Goal: Task Accomplishment & Management: Complete application form

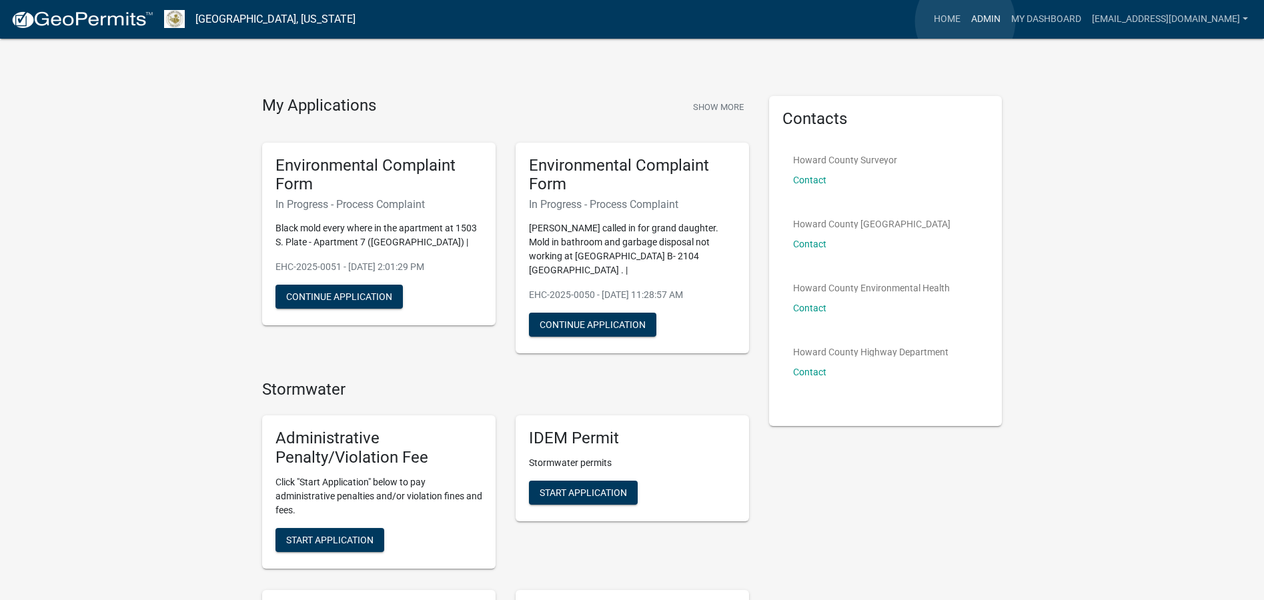
click at [966, 21] on link "Admin" at bounding box center [986, 19] width 40 height 25
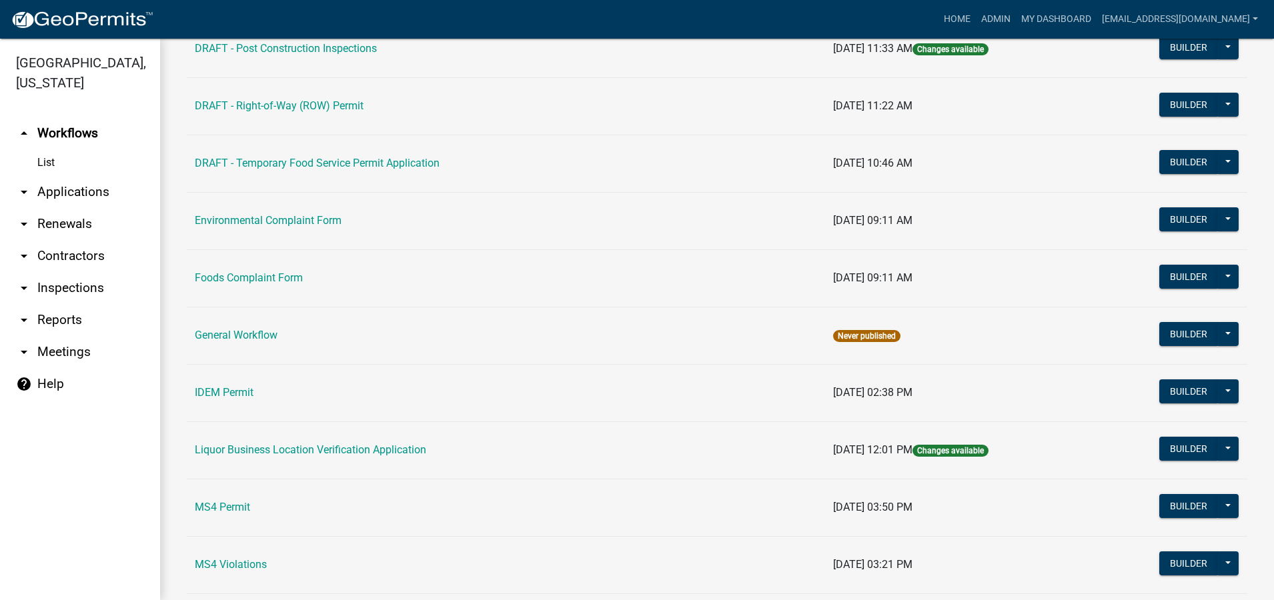
scroll to position [734, 0]
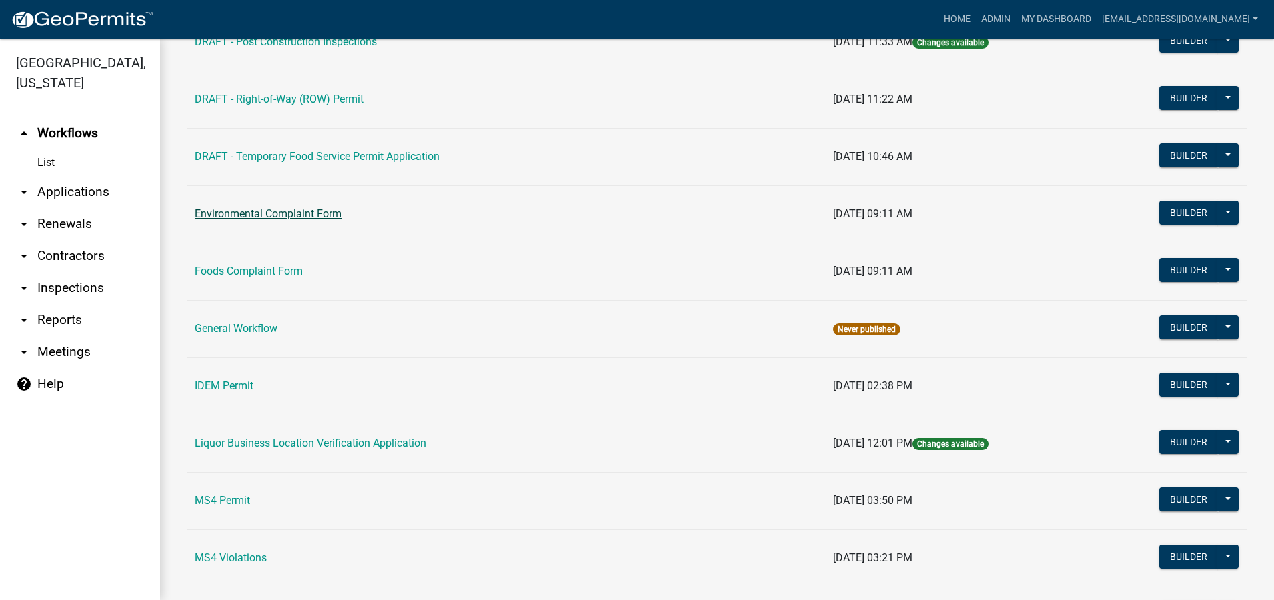
click at [321, 211] on link "Environmental Complaint Form" at bounding box center [268, 213] width 147 height 13
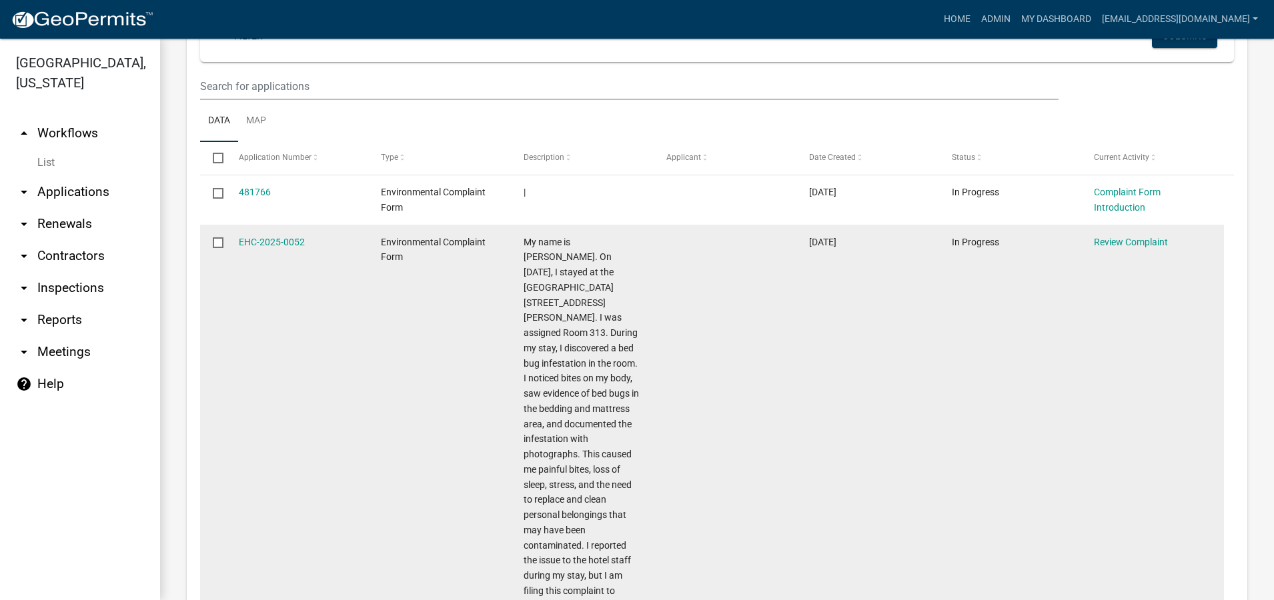
scroll to position [534, 0]
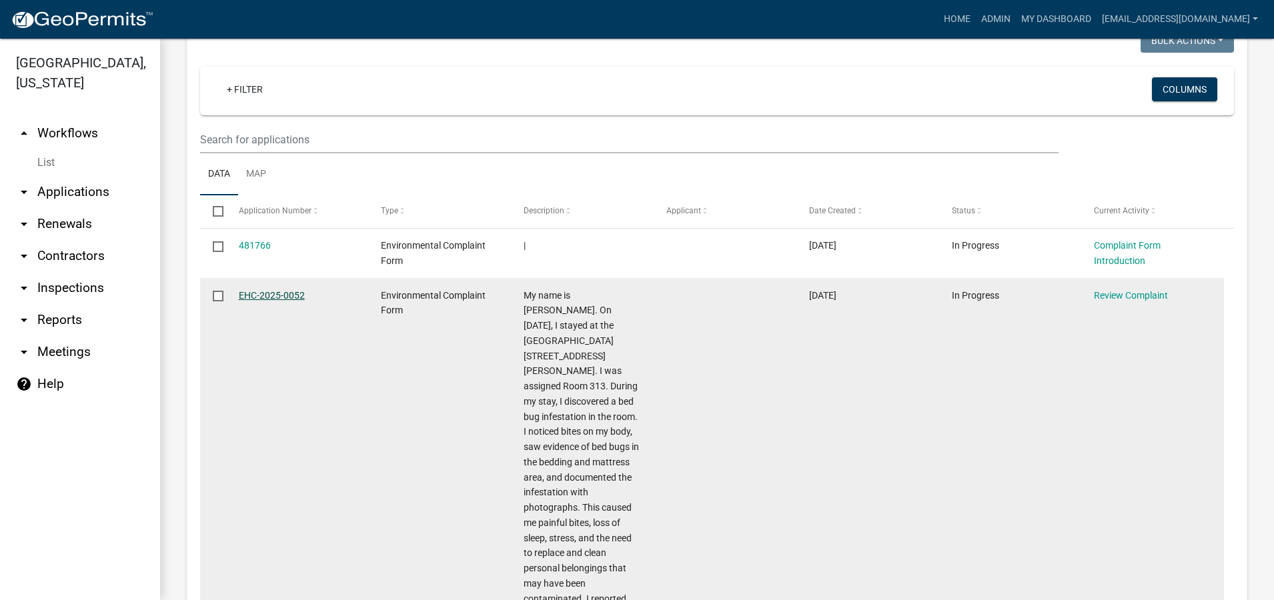
click at [259, 294] on link "EHC-2025-0052" at bounding box center [272, 295] width 66 height 11
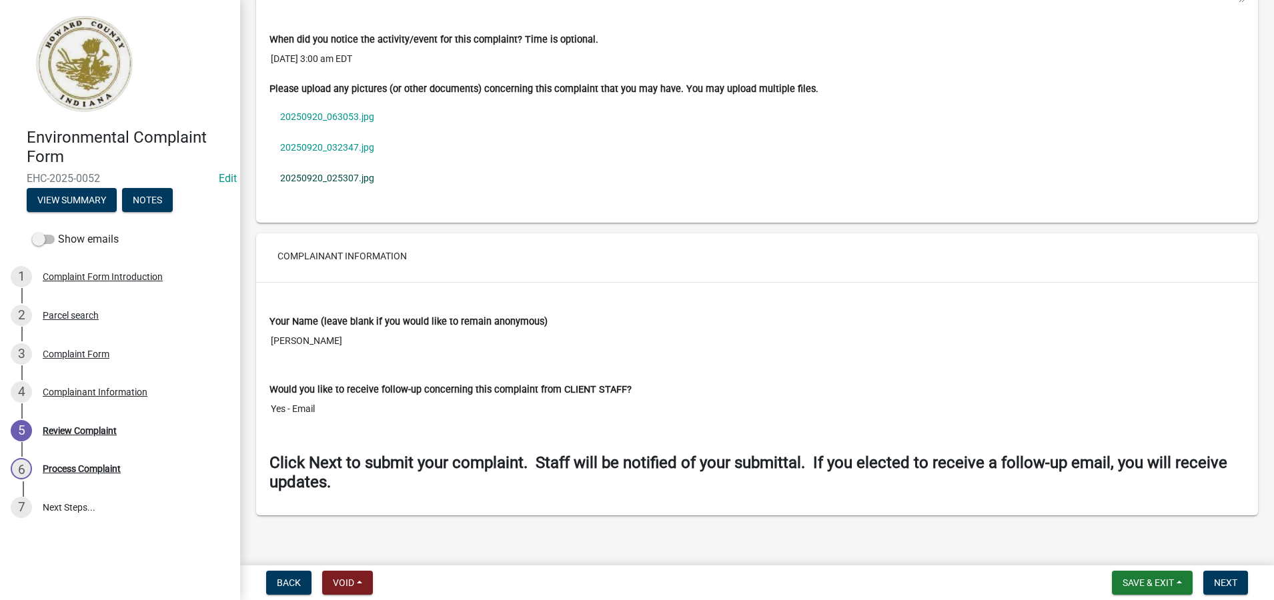
scroll to position [1075, 0]
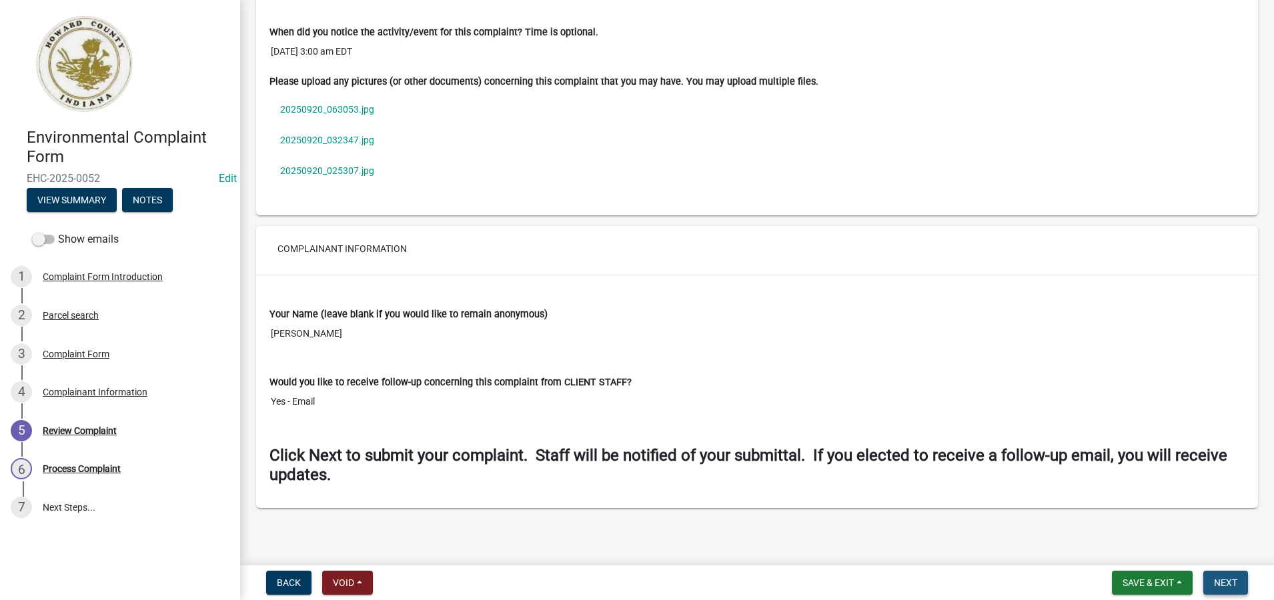
click at [1231, 583] on span "Next" at bounding box center [1225, 583] width 23 height 11
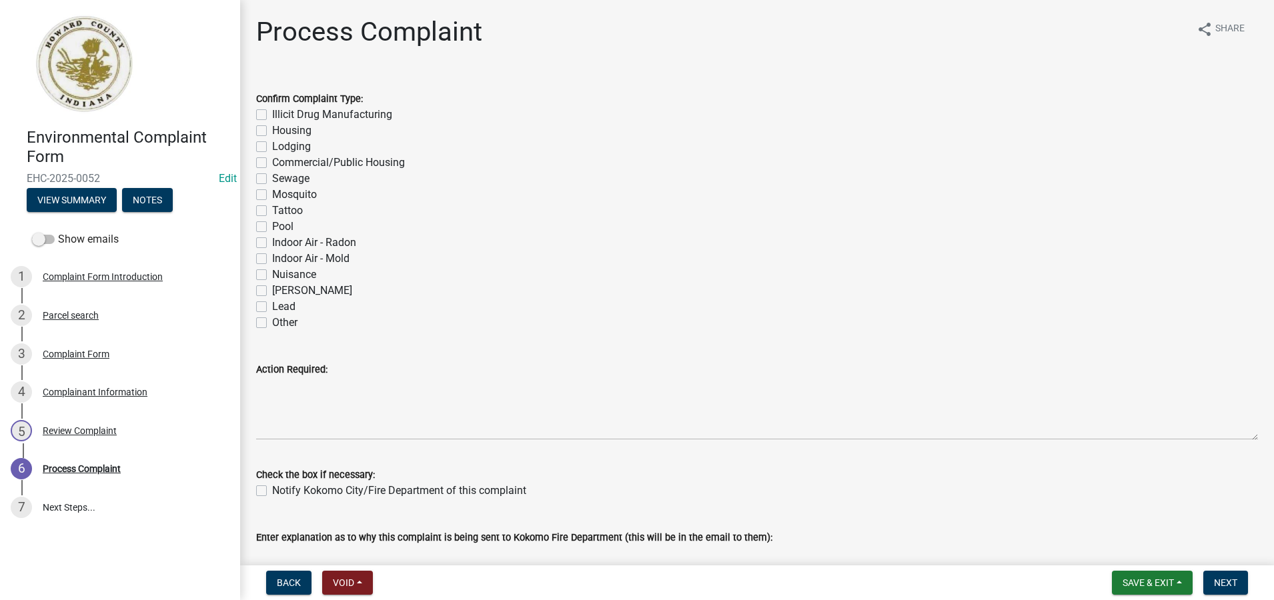
click at [272, 325] on label "Other" at bounding box center [284, 323] width 25 height 16
click at [272, 324] on input "Other" at bounding box center [276, 319] width 9 height 9
checkbox input "true"
checkbox input "false"
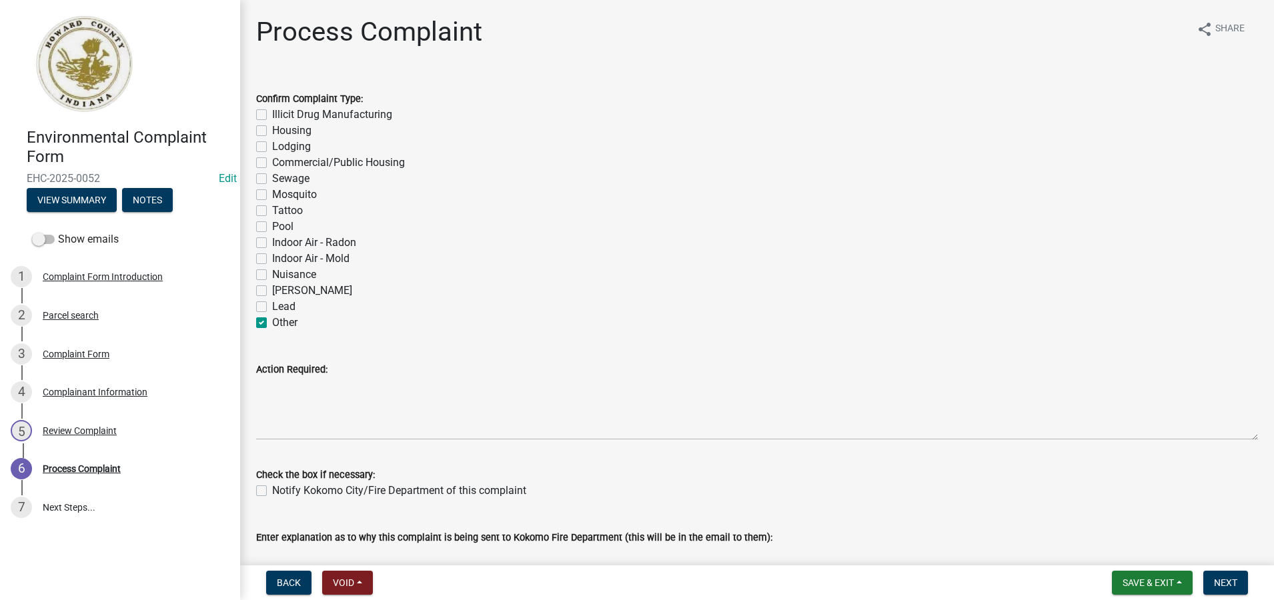
checkbox input "false"
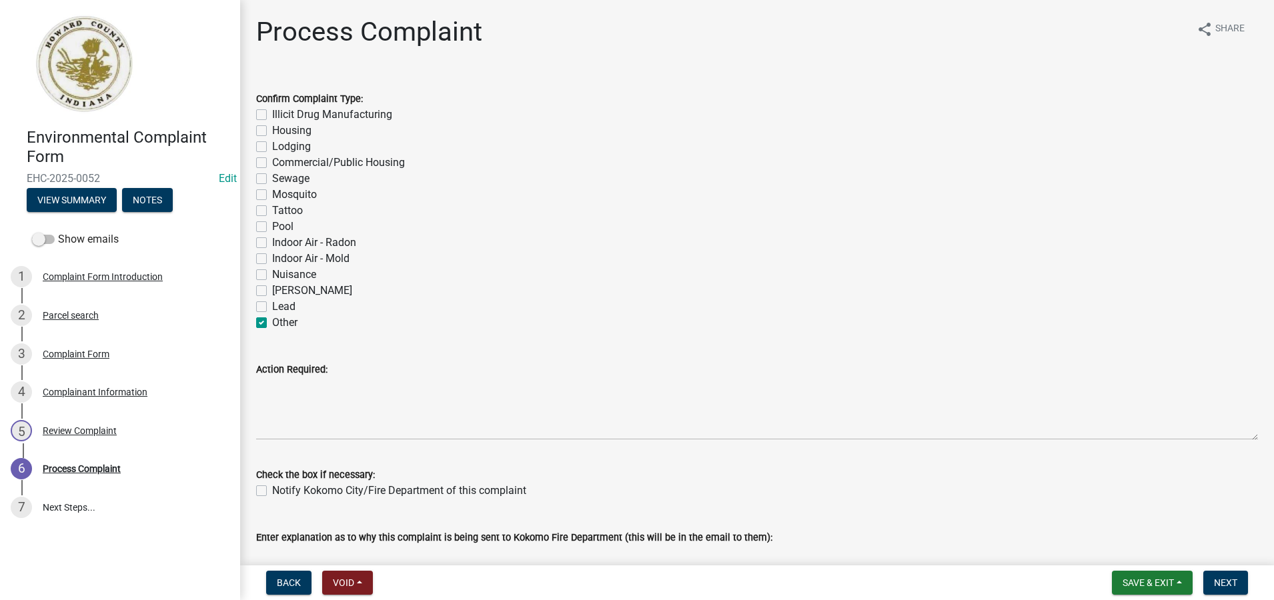
checkbox input "false"
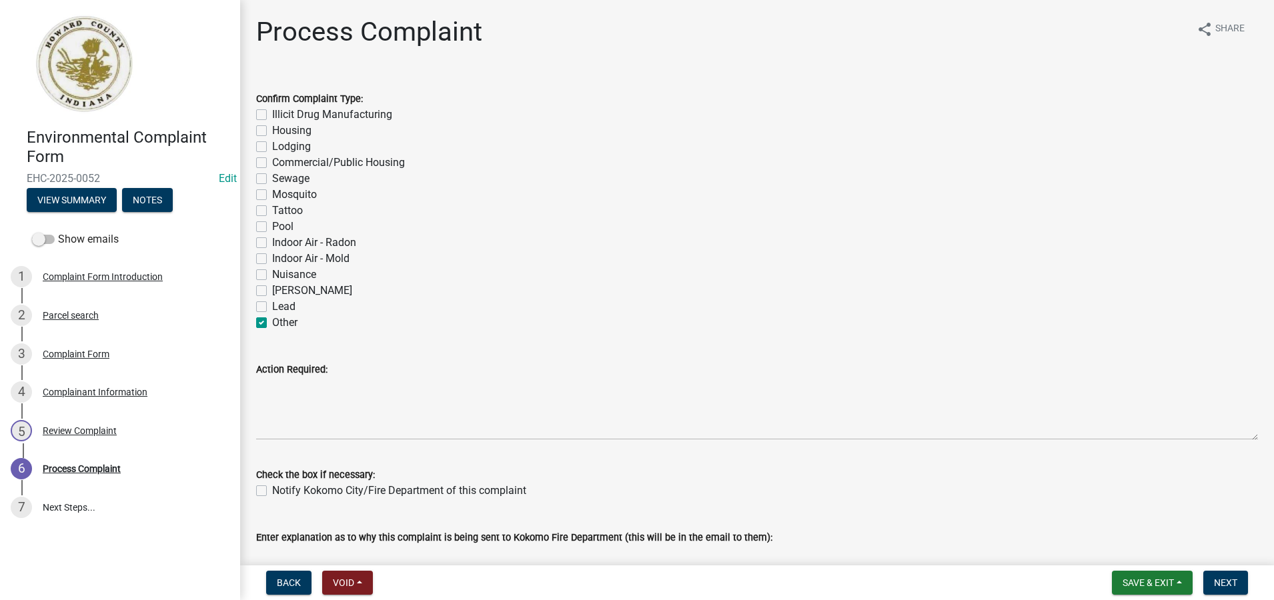
checkbox input "false"
checkbox input "true"
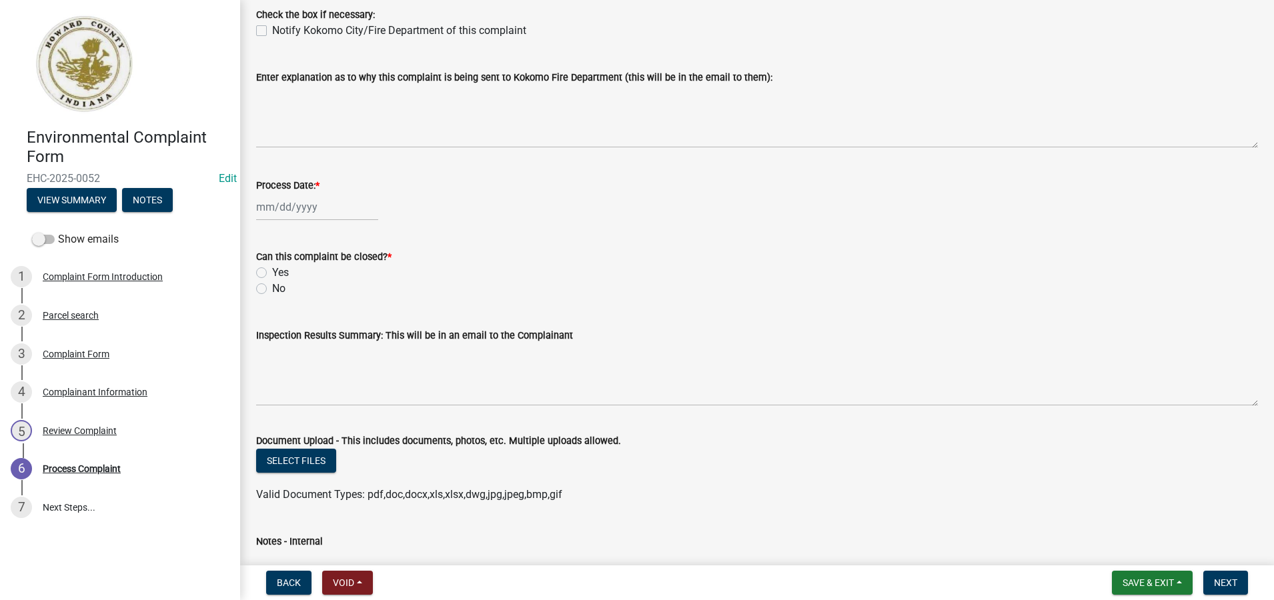
scroll to position [467, 0]
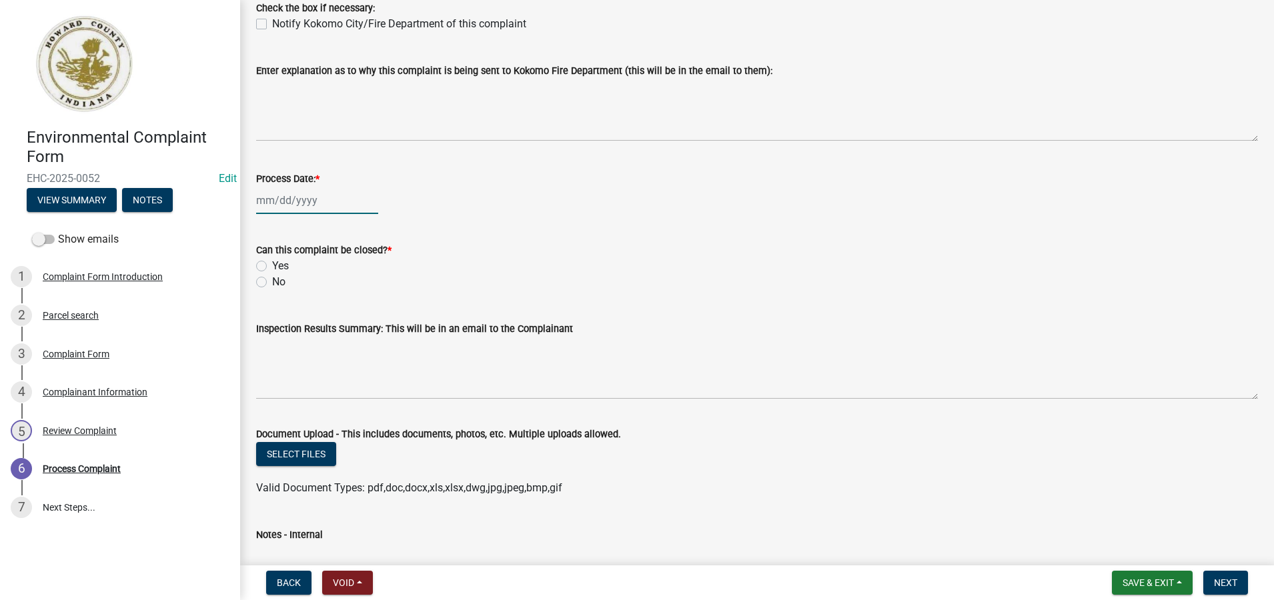
click at [267, 203] on div at bounding box center [317, 200] width 122 height 27
select select "9"
select select "2025"
click at [273, 336] on div "22" at bounding box center [269, 335] width 21 height 21
type input "[DATE]"
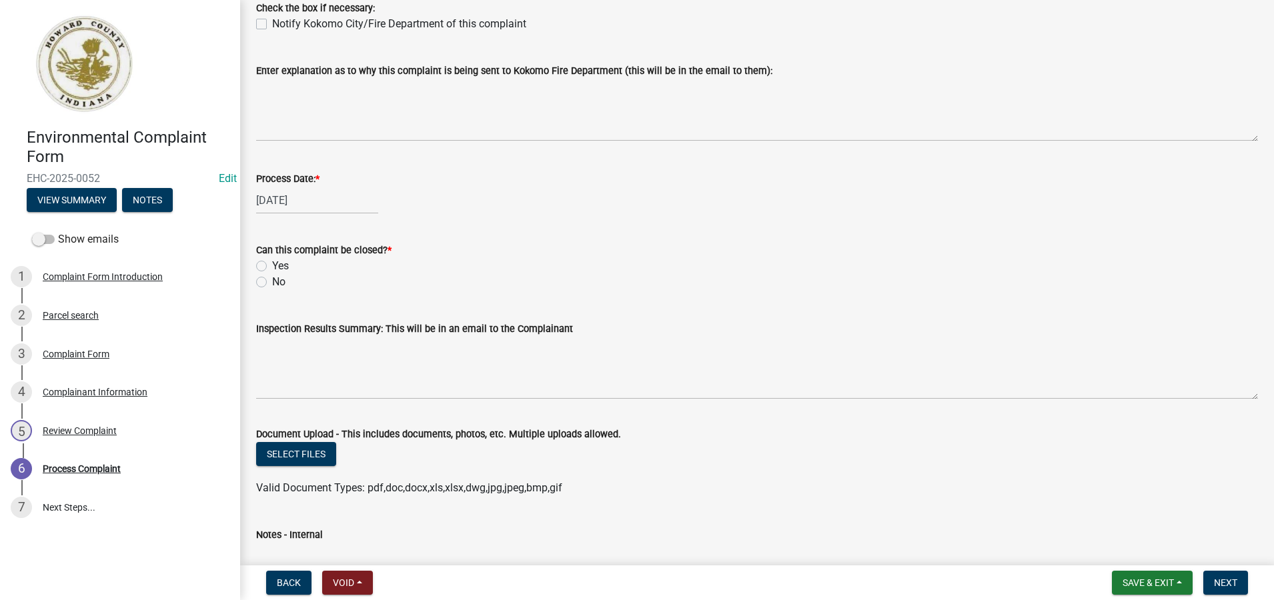
click at [272, 263] on label "Yes" at bounding box center [280, 266] width 17 height 16
click at [272, 263] on input "Yes" at bounding box center [276, 262] width 9 height 9
radio input "true"
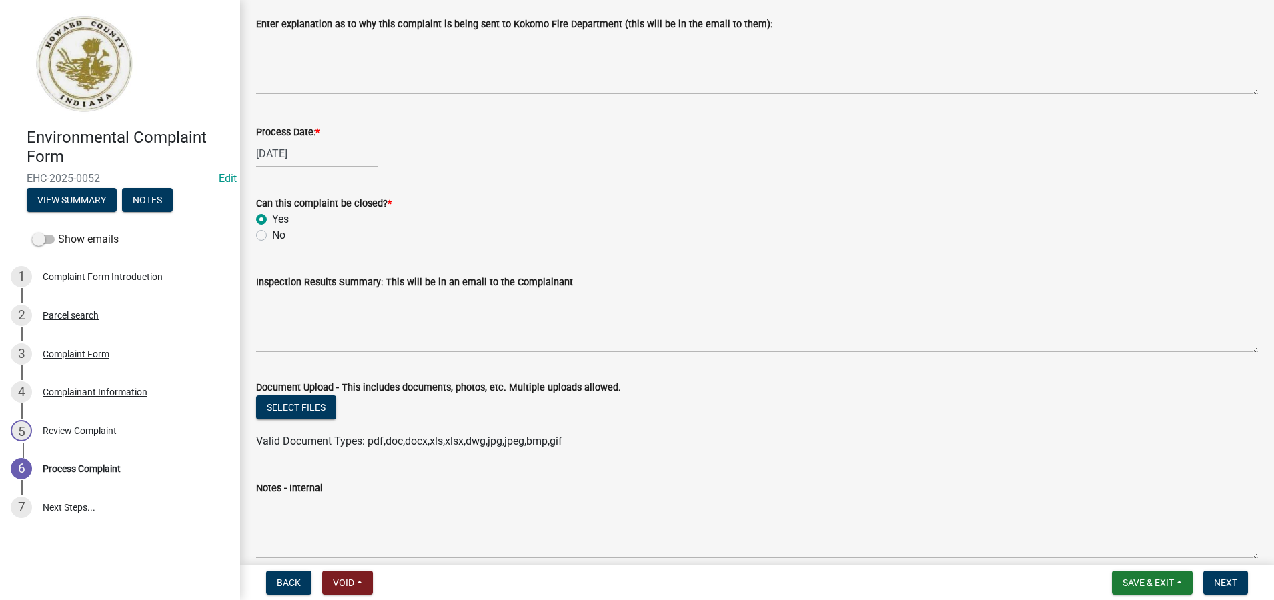
scroll to position [575, 0]
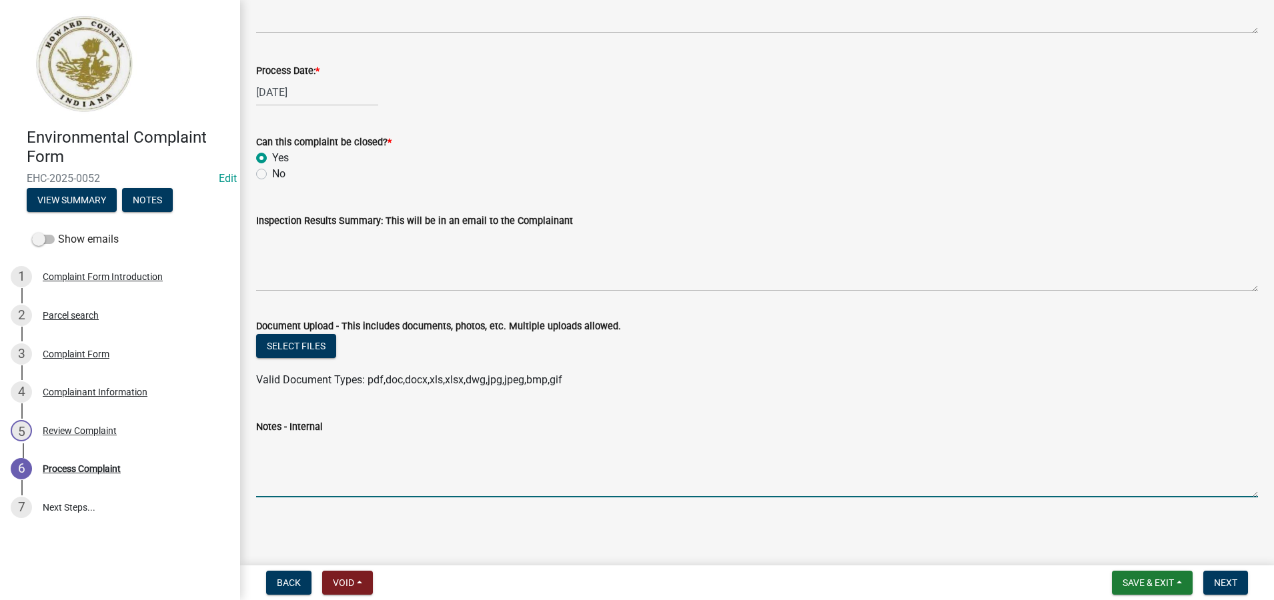
click at [268, 462] on textarea "Notes - Internal" at bounding box center [757, 466] width 1002 height 63
type textarea "***9/22/25- Yen and Drew went to hotel and inspected all mattresses in room 313…"
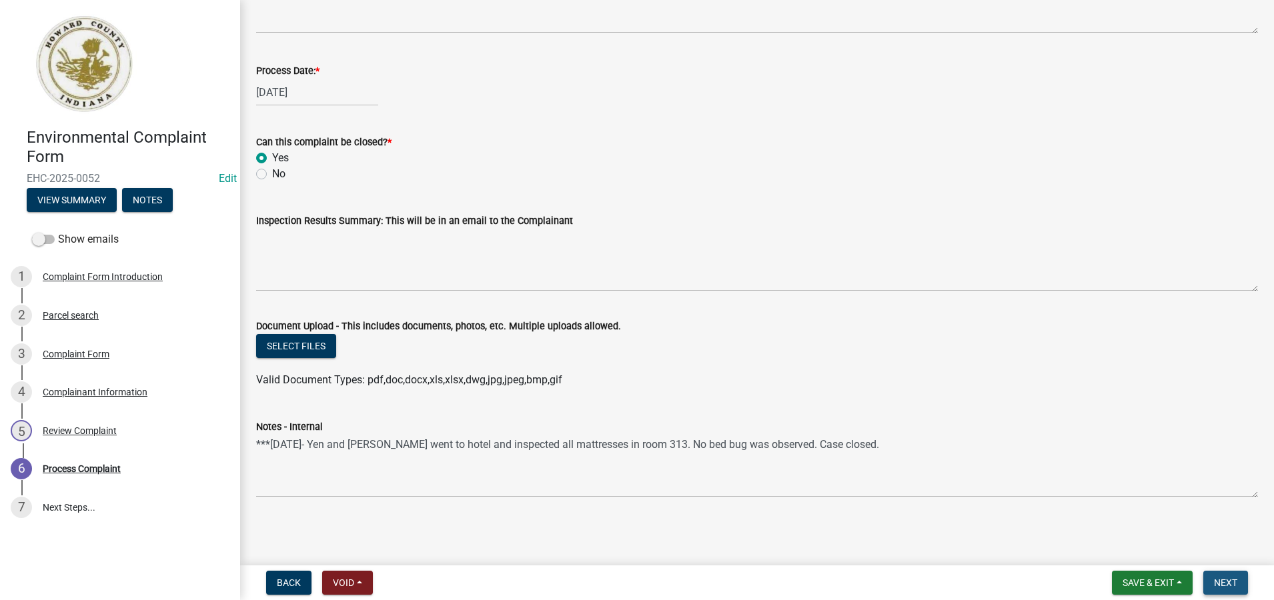
click at [1226, 587] on span "Next" at bounding box center [1225, 583] width 23 height 11
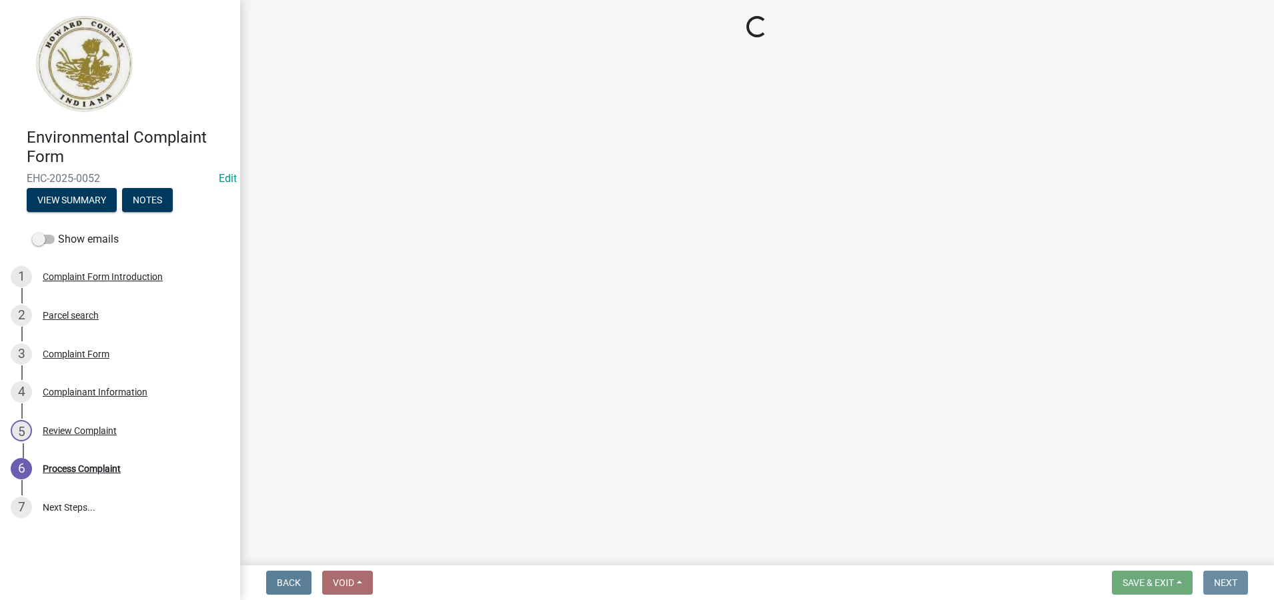
scroll to position [0, 0]
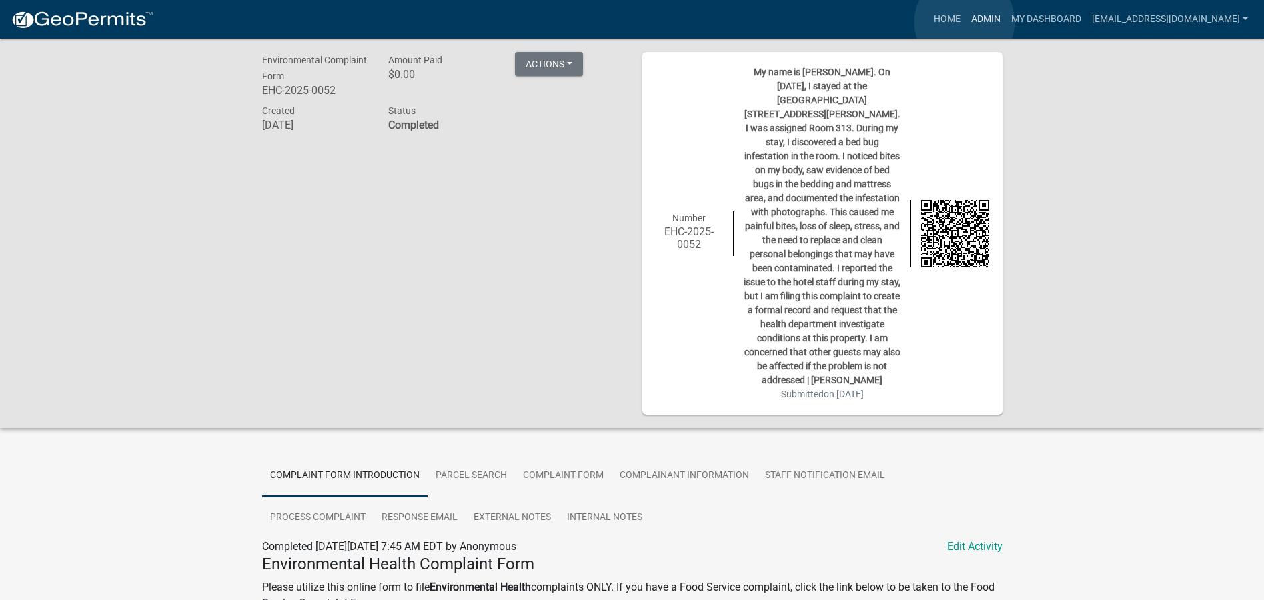
click at [966, 22] on link "Admin" at bounding box center [986, 19] width 40 height 25
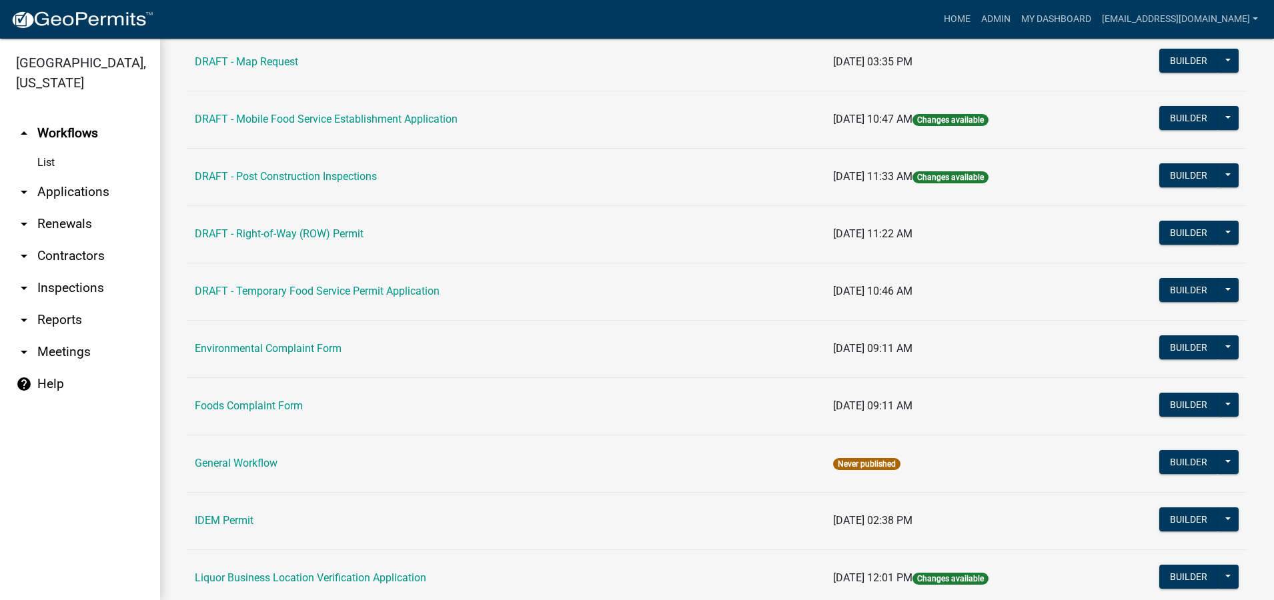
scroll to position [600, 0]
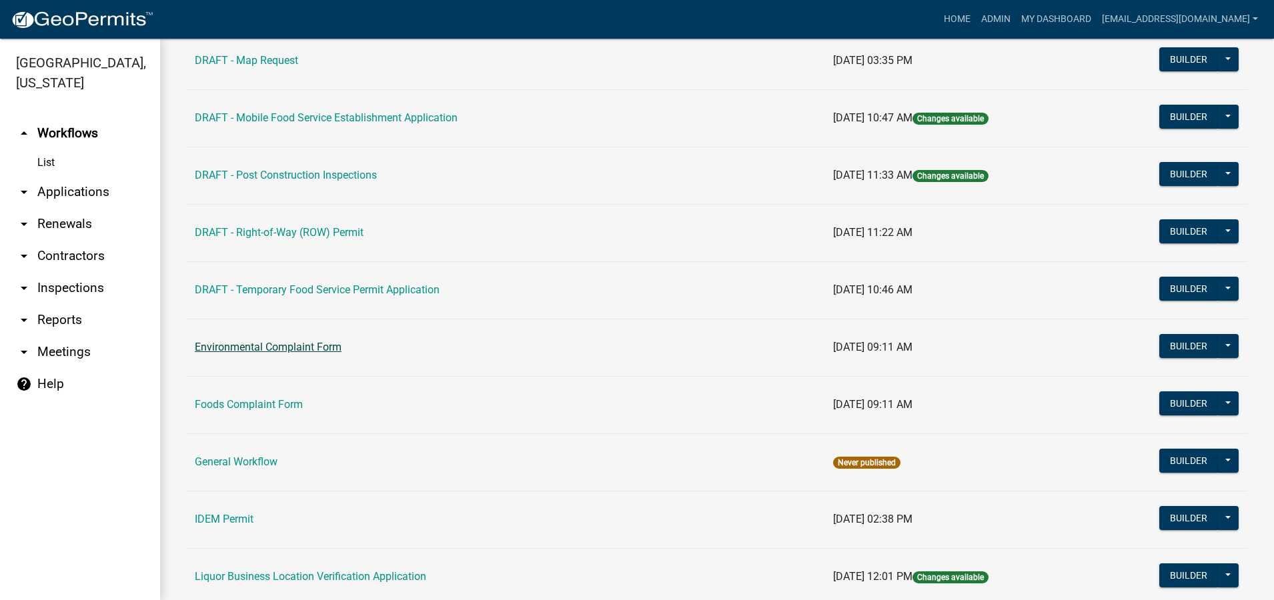
click at [288, 350] on link "Environmental Complaint Form" at bounding box center [268, 347] width 147 height 13
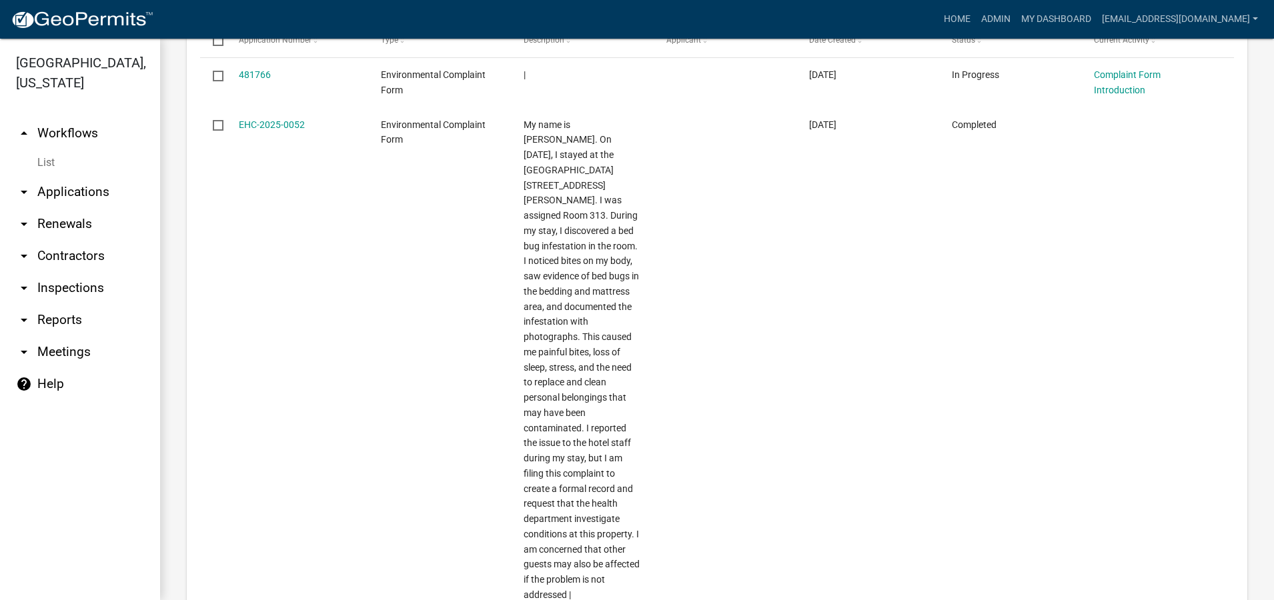
scroll to position [600, 0]
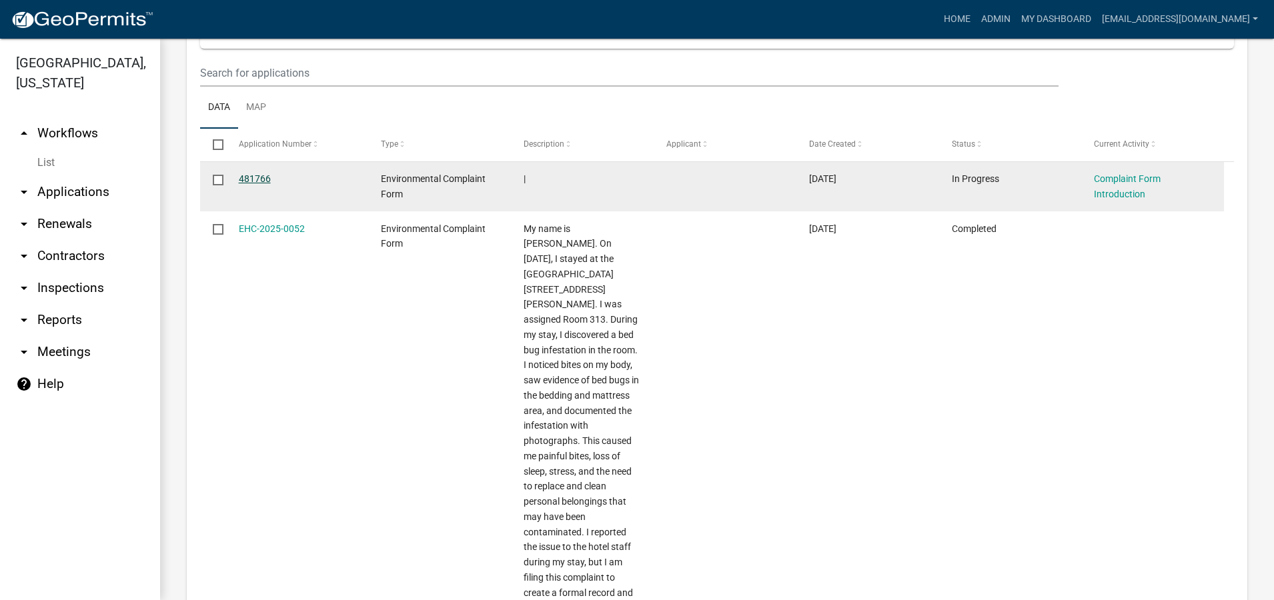
click at [247, 177] on link "481766" at bounding box center [255, 178] width 32 height 11
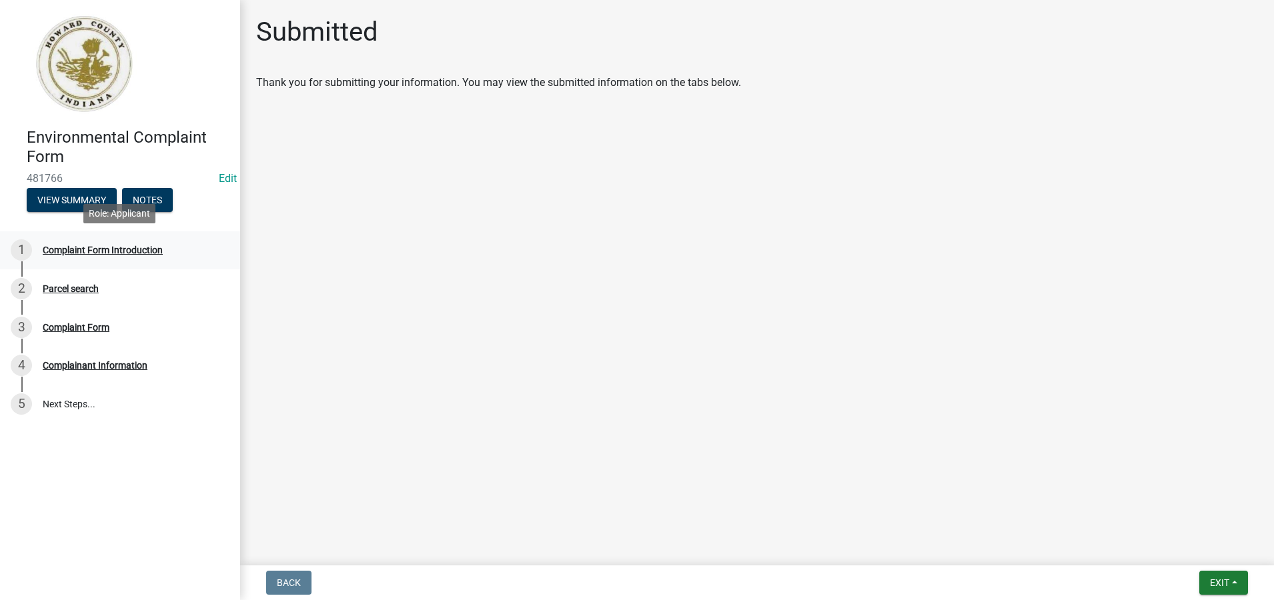
click at [136, 249] on div "Complaint Form Introduction" at bounding box center [103, 249] width 120 height 9
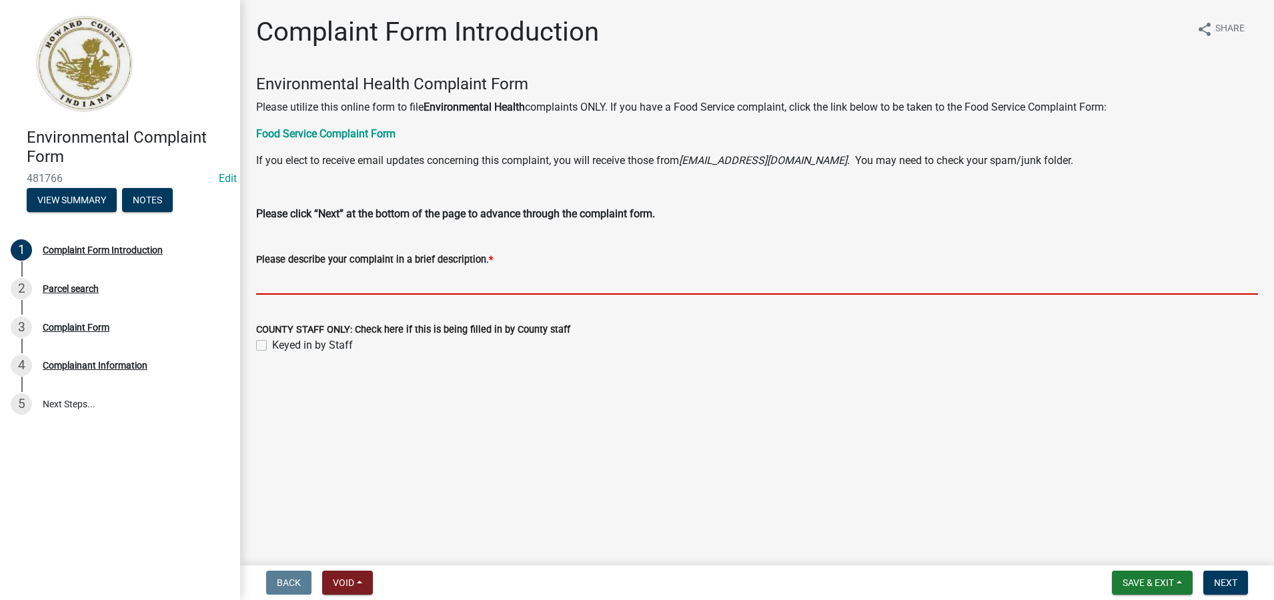
click at [302, 285] on input "Please describe your complaint in a brief description. *" at bounding box center [757, 280] width 1002 height 27
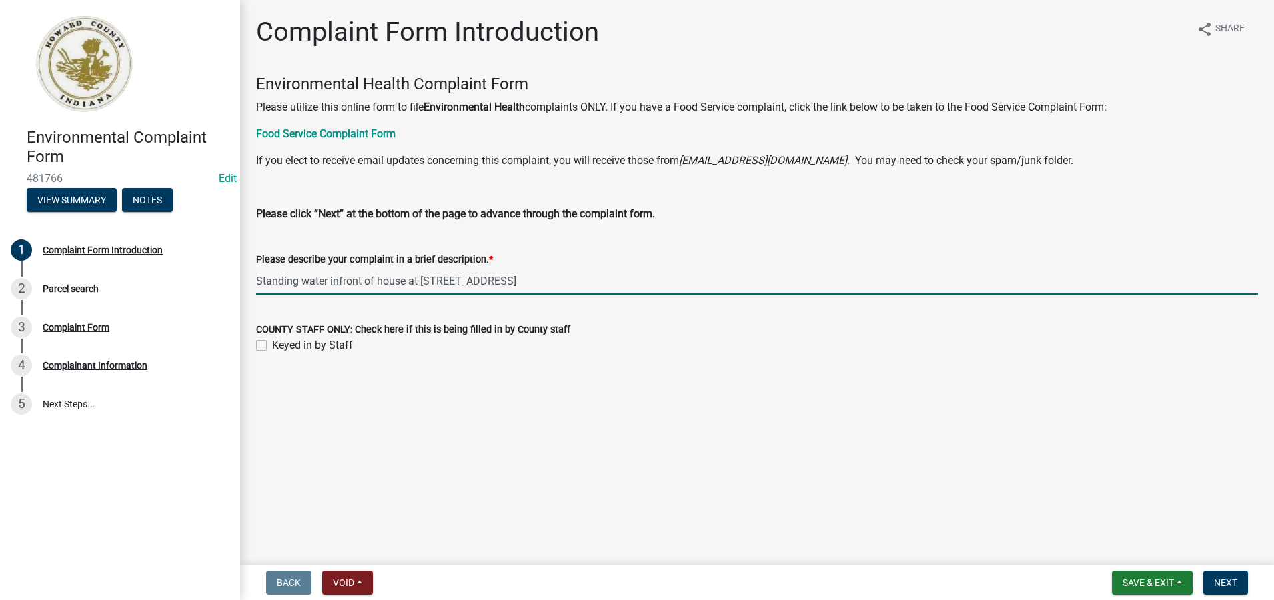
type input "Standing water infront of house at 1215 S Union St. Apt A."
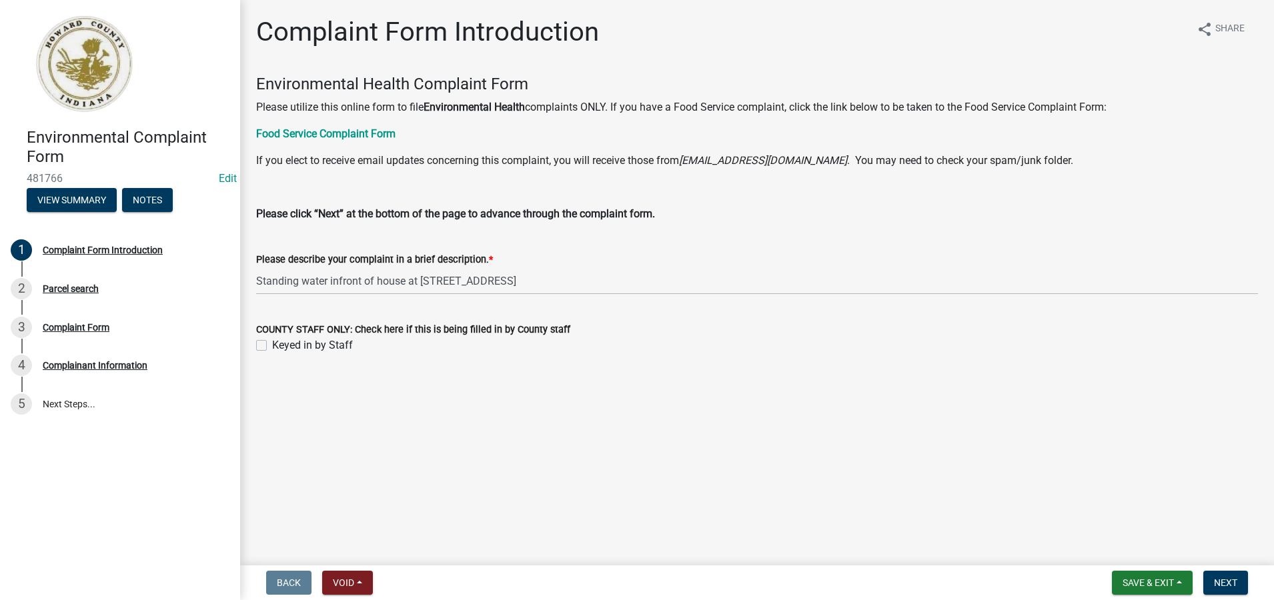
click at [272, 346] on label "Keyed in by Staff" at bounding box center [312, 346] width 81 height 16
click at [272, 346] on input "Keyed in by Staff" at bounding box center [276, 342] width 9 height 9
checkbox input "true"
click at [1219, 580] on span "Next" at bounding box center [1225, 583] width 23 height 11
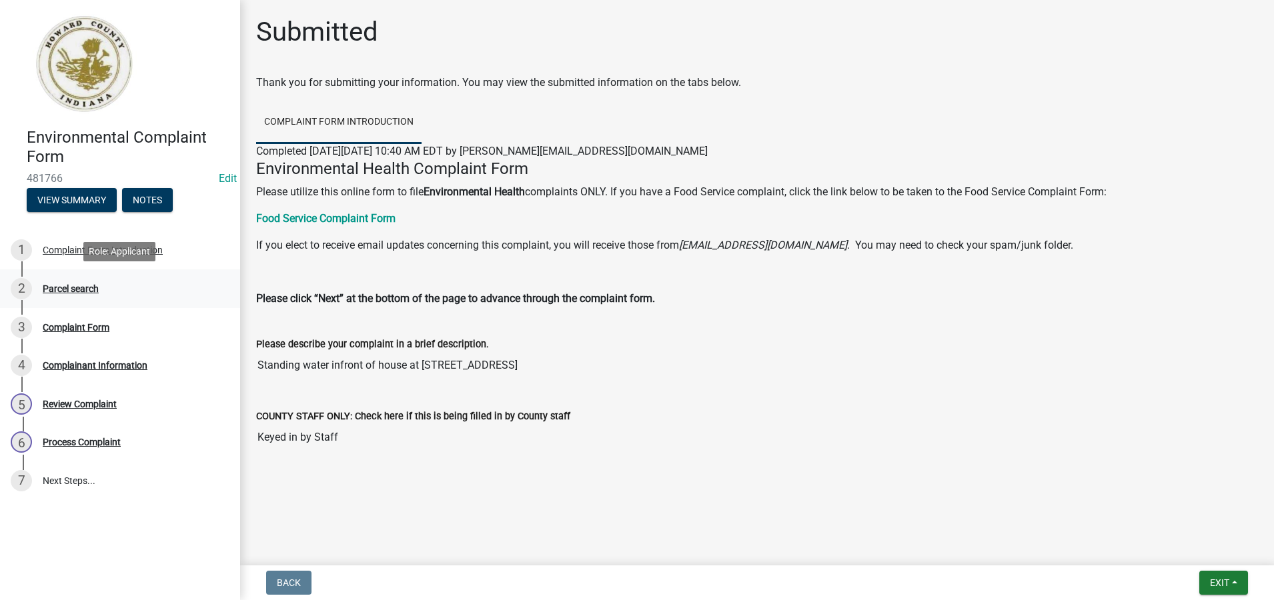
click at [71, 292] on div "Parcel search" at bounding box center [71, 288] width 56 height 9
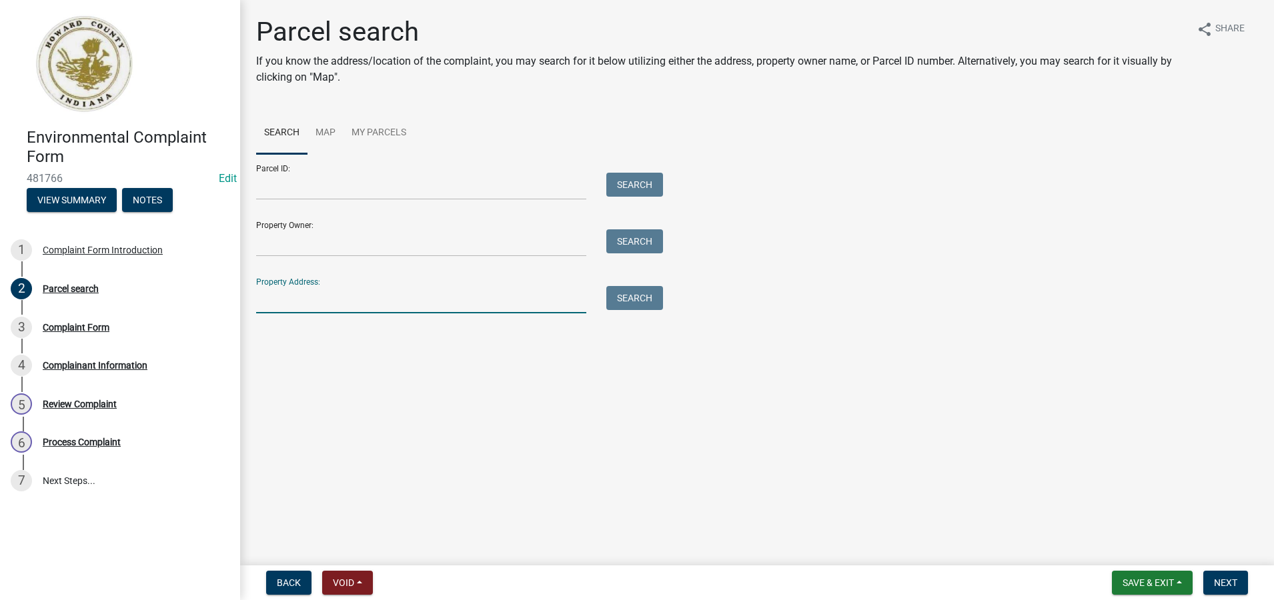
click at [264, 304] on input "Property Address:" at bounding box center [421, 299] width 330 height 27
type input "1215 s union"
click at [629, 299] on button "Search" at bounding box center [634, 298] width 57 height 24
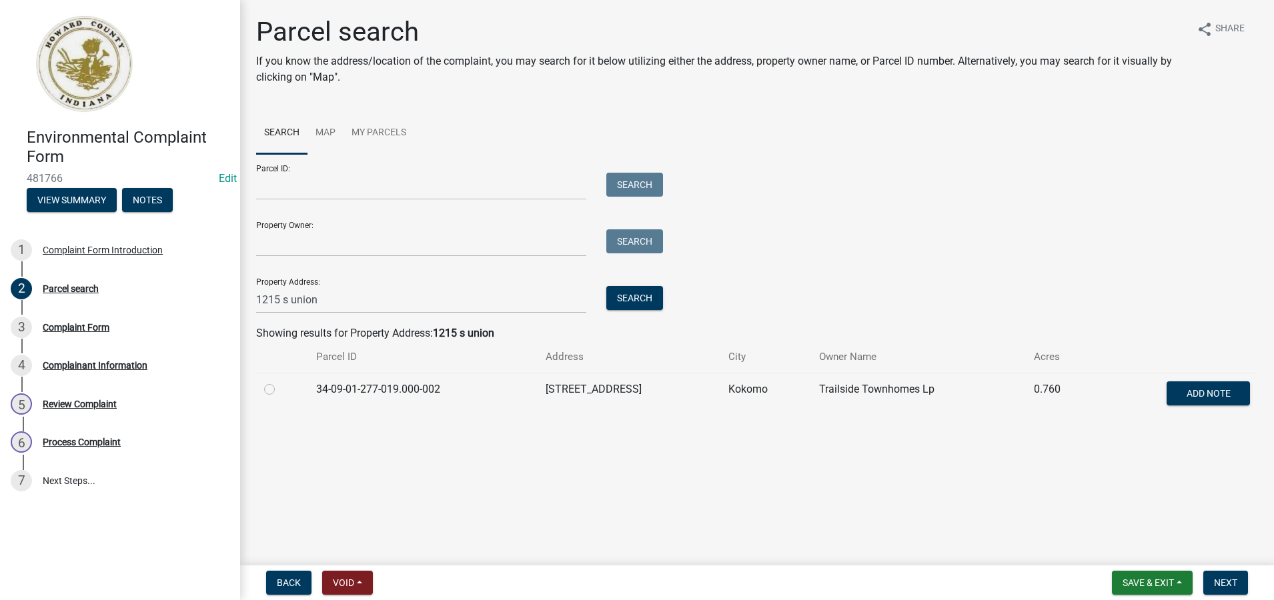
click at [280, 382] on label at bounding box center [280, 382] width 0 height 0
click at [280, 389] on input "radio" at bounding box center [284, 386] width 9 height 9
radio input "true"
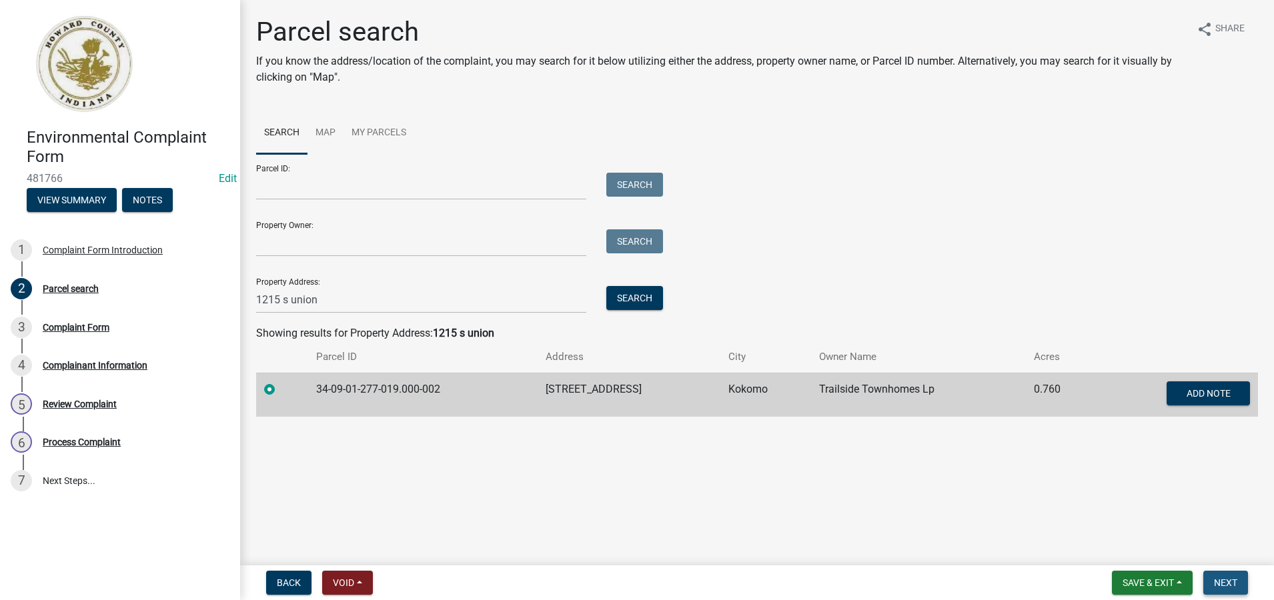
click at [1231, 584] on span "Next" at bounding box center [1225, 583] width 23 height 11
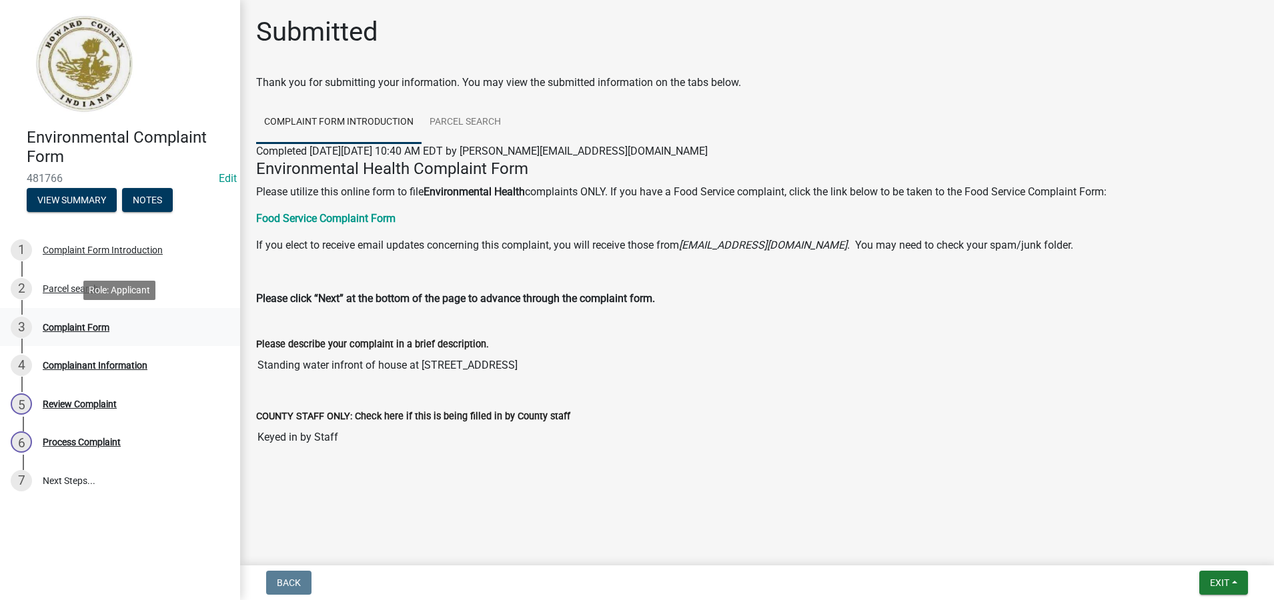
click at [62, 326] on div "Complaint Form" at bounding box center [76, 327] width 67 height 9
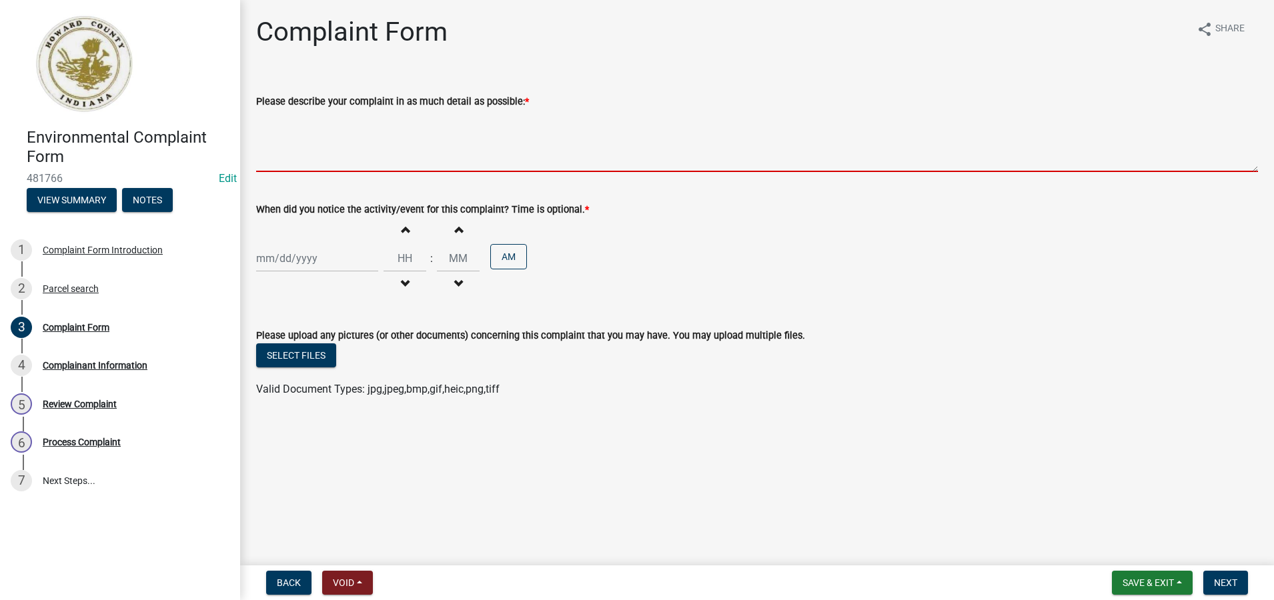
click at [267, 164] on textarea "Please describe your complaint in as much detail as possible: *" at bounding box center [757, 140] width 1002 height 63
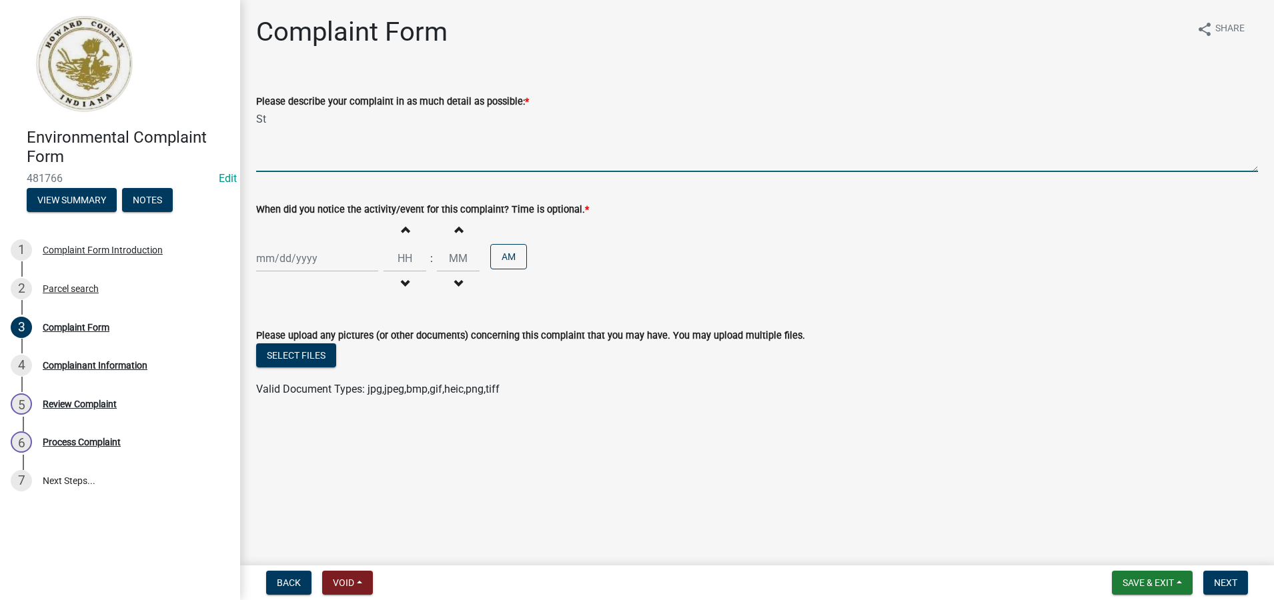
type textarea "S"
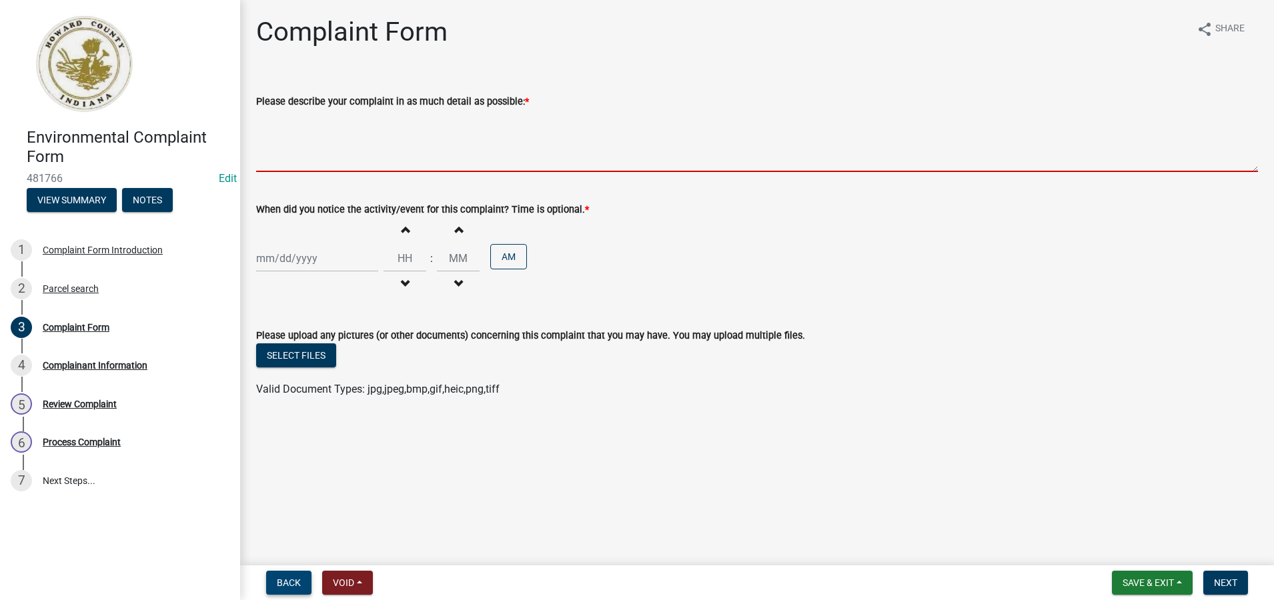
click at [298, 578] on span "Back" at bounding box center [289, 583] width 24 height 11
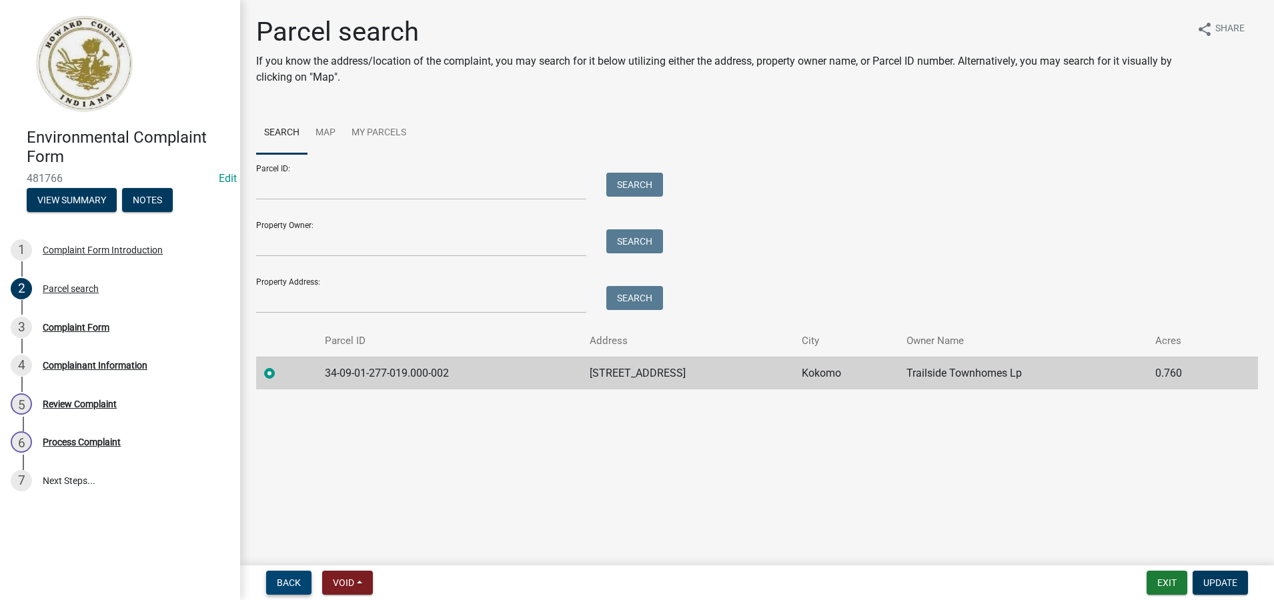
click at [295, 585] on span "Back" at bounding box center [289, 583] width 24 height 11
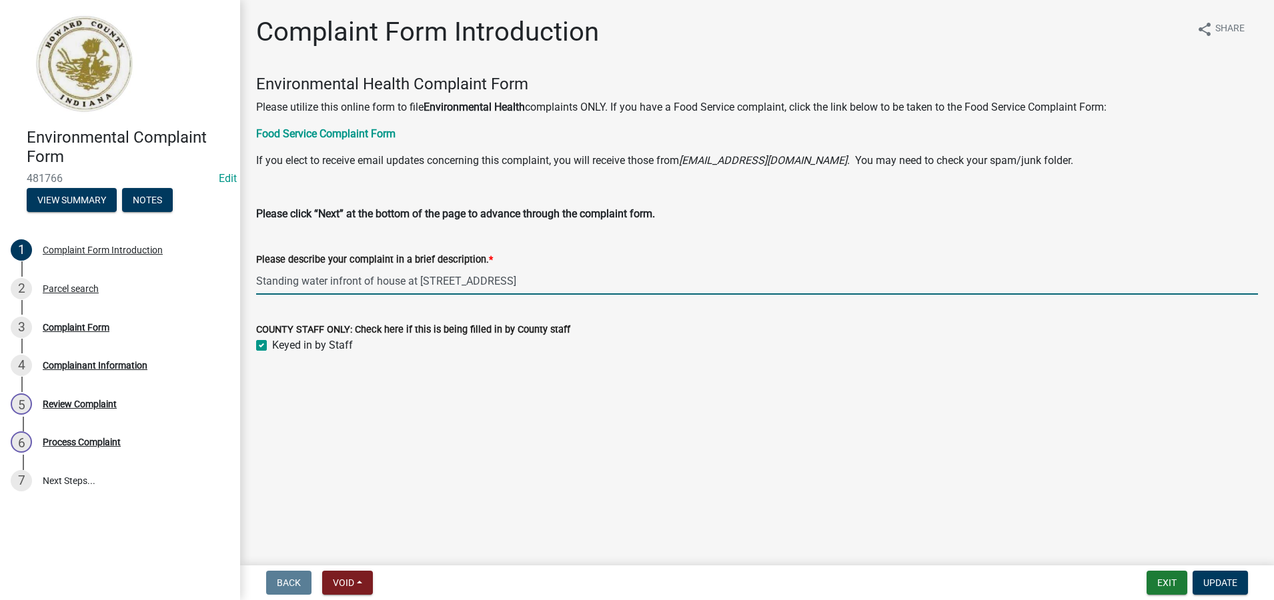
drag, startPoint x: 560, startPoint y: 268, endPoint x: 248, endPoint y: 276, distance: 312.3
click at [248, 276] on div "Please describe your complaint in a brief description. * Standing water infront…" at bounding box center [757, 264] width 1022 height 62
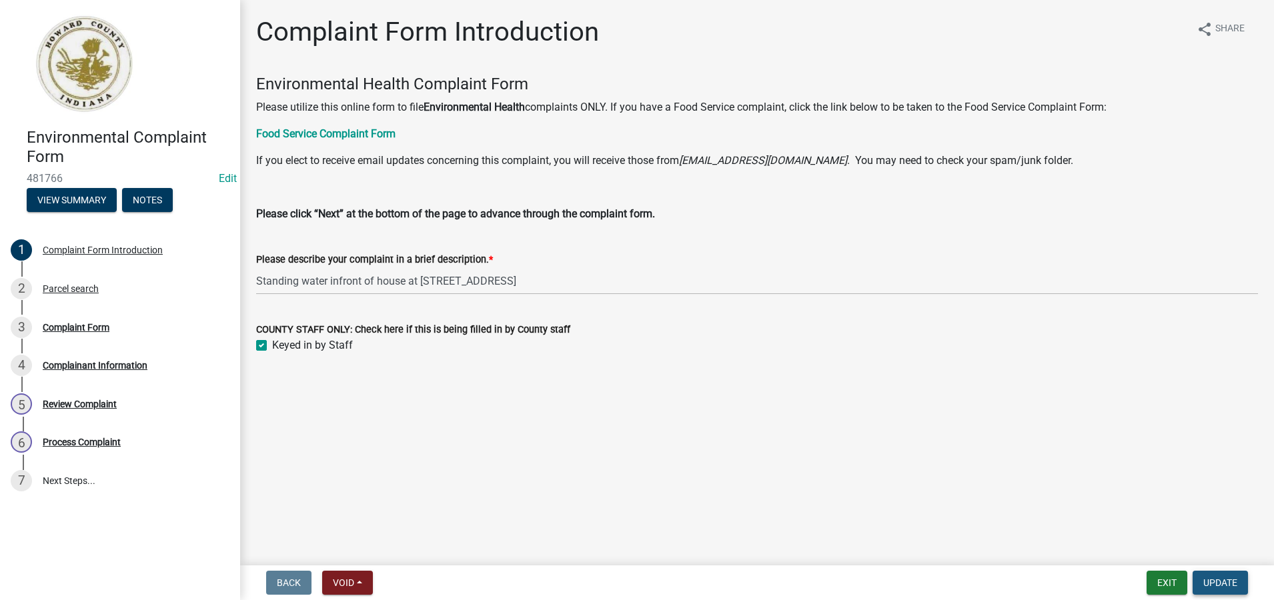
click at [1215, 588] on span "Update" at bounding box center [1220, 583] width 34 height 11
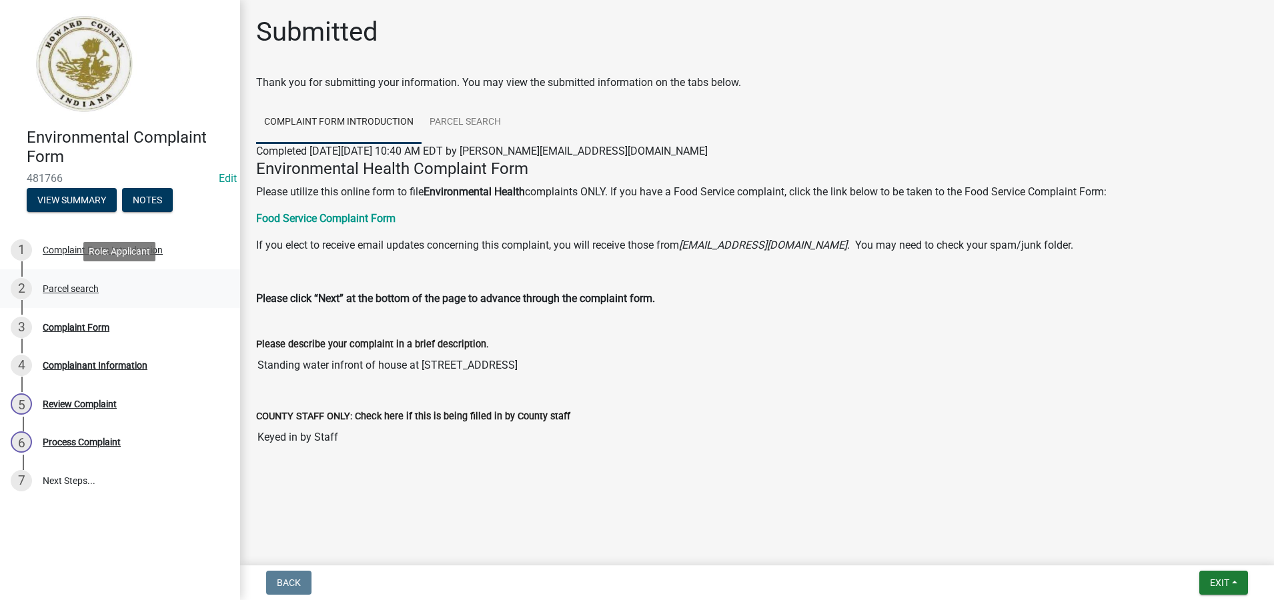
click at [62, 293] on div "Parcel search" at bounding box center [71, 288] width 56 height 9
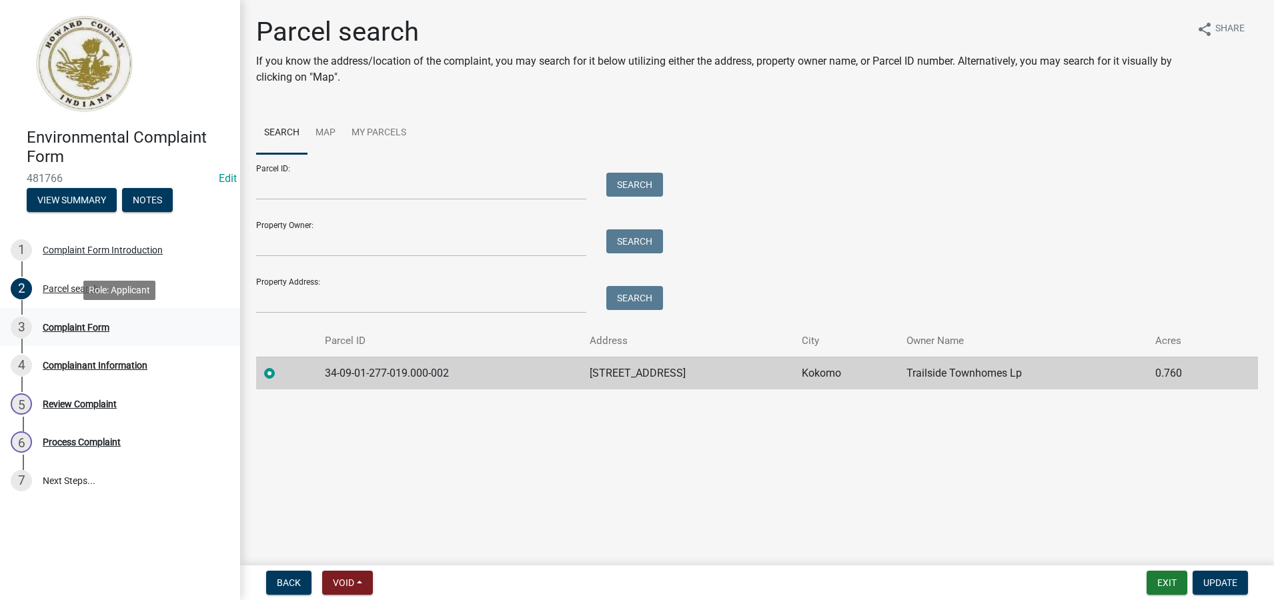
click at [74, 330] on div "Complaint Form" at bounding box center [76, 327] width 67 height 9
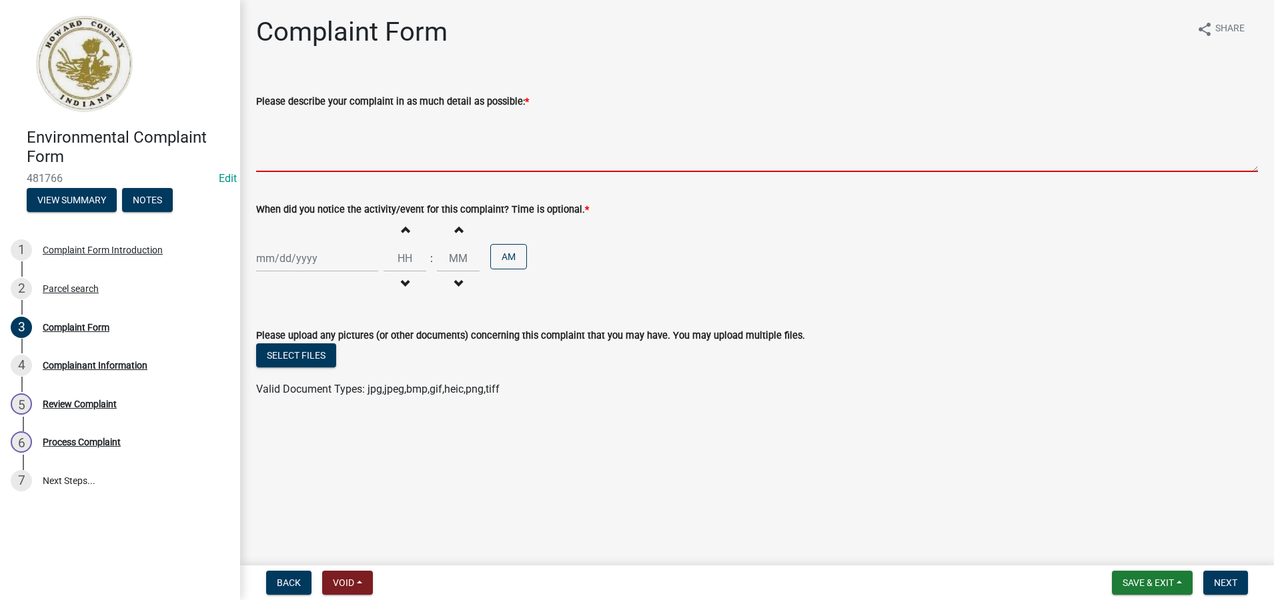
click at [299, 139] on textarea "Please describe your complaint in as much detail as possible: *" at bounding box center [757, 140] width 1002 height 63
paste textarea "Standing water infront of house at 1215 S Union St. Apt A."
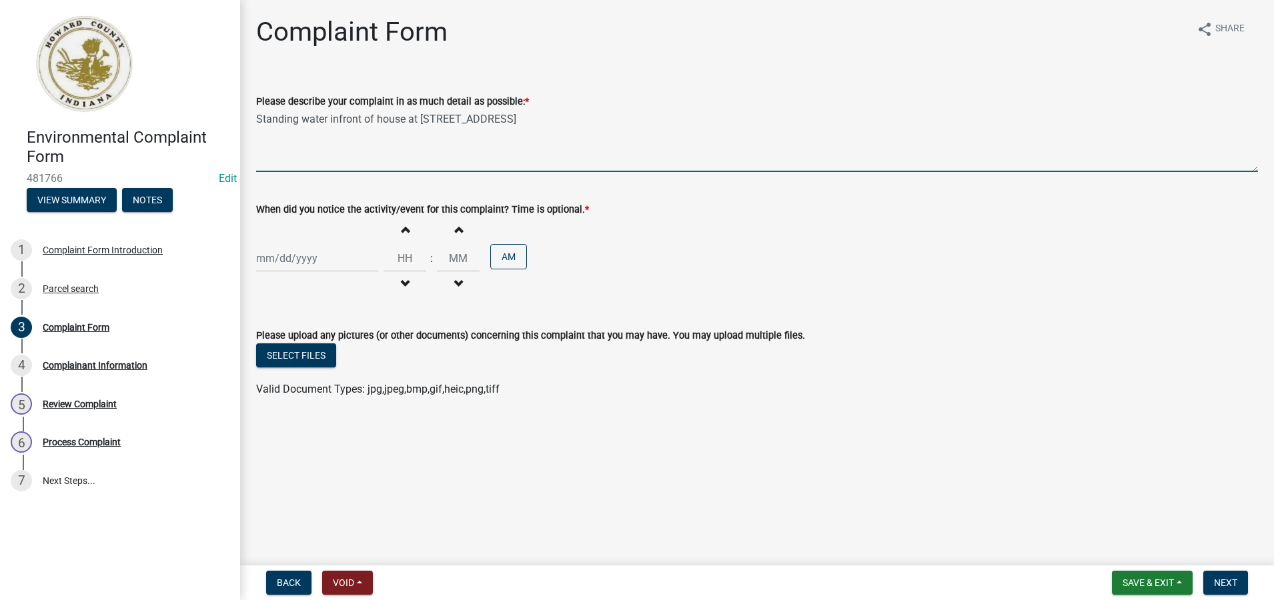
type textarea "Standing water infront of house at 1215 S Union St. Apt A."
select select "9"
select select "2025"
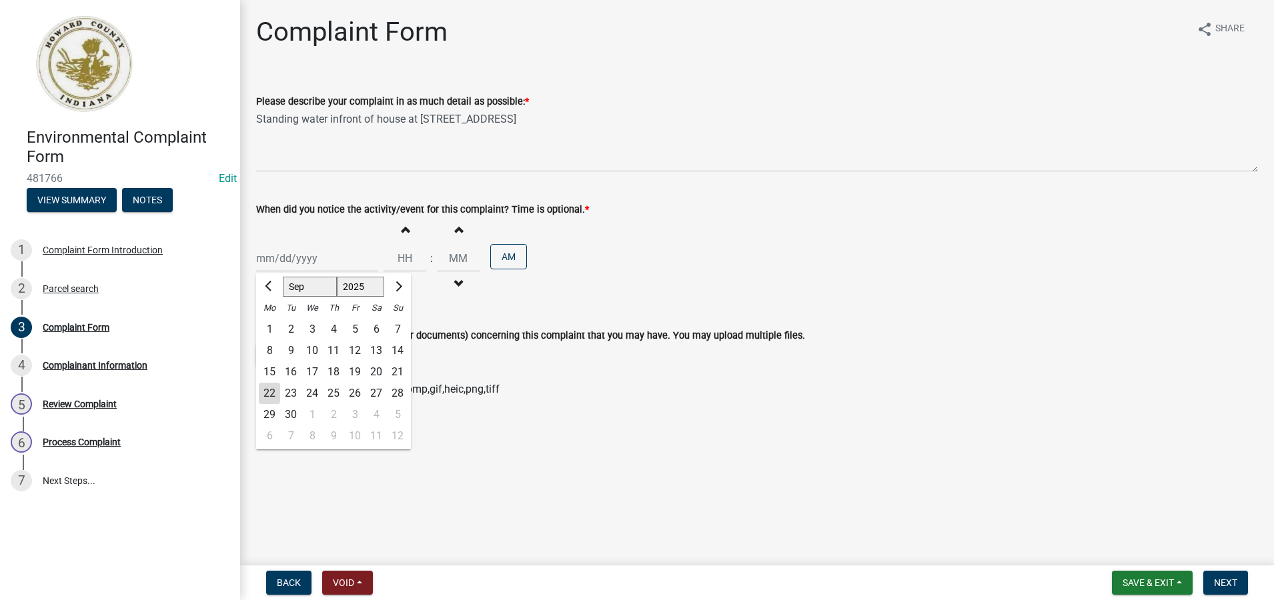
click at [267, 263] on div "Jan Feb Mar Apr May Jun Jul Aug Sep Oct Nov Dec 1525 1526 1527 1528 1529 1530 1…" at bounding box center [317, 258] width 122 height 27
click at [269, 395] on div "22" at bounding box center [269, 393] width 21 height 21
type input "[DATE]"
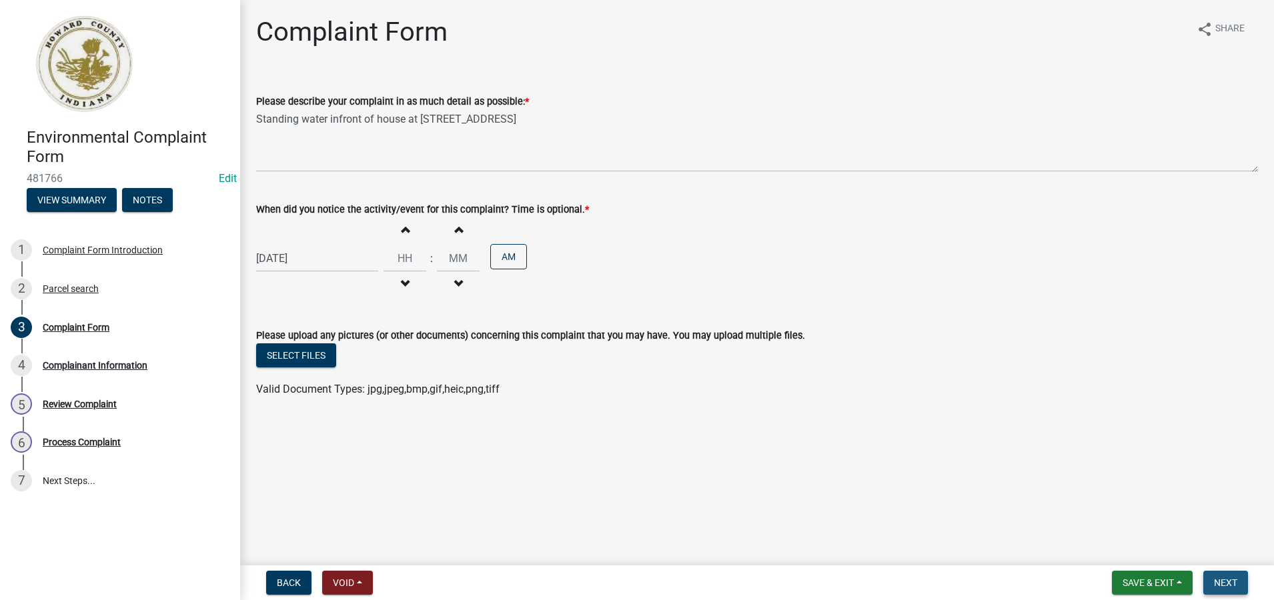
click at [1225, 584] on span "Next" at bounding box center [1225, 583] width 23 height 11
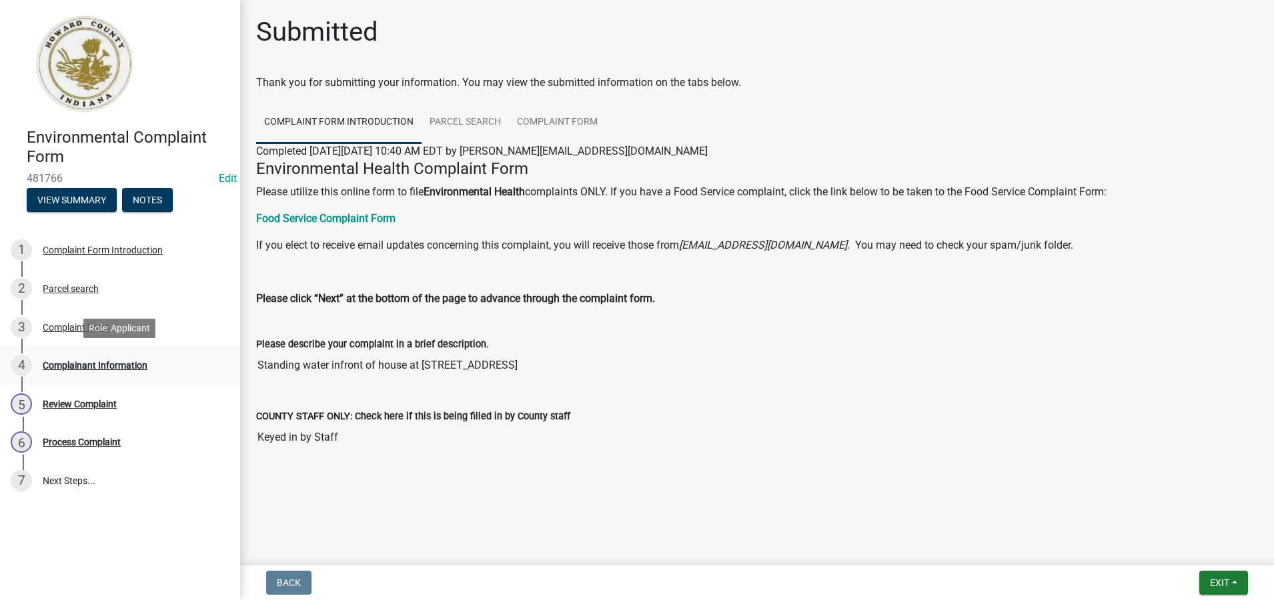
click at [103, 365] on div "Complainant Information" at bounding box center [95, 365] width 105 height 9
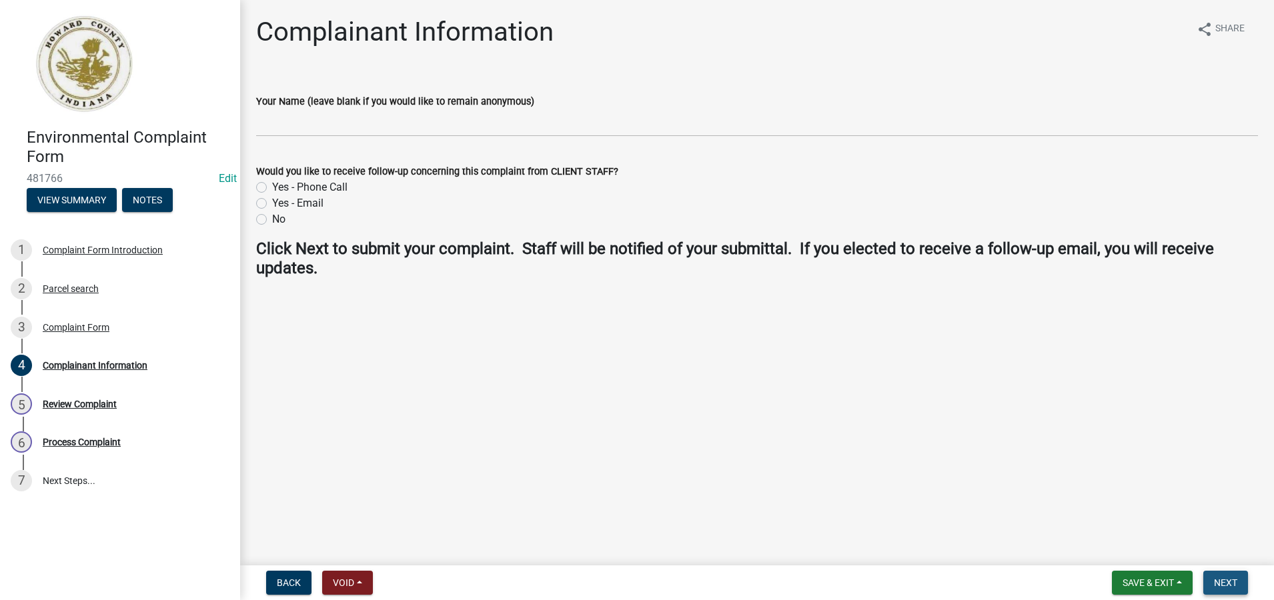
click at [1230, 580] on span "Next" at bounding box center [1225, 583] width 23 height 11
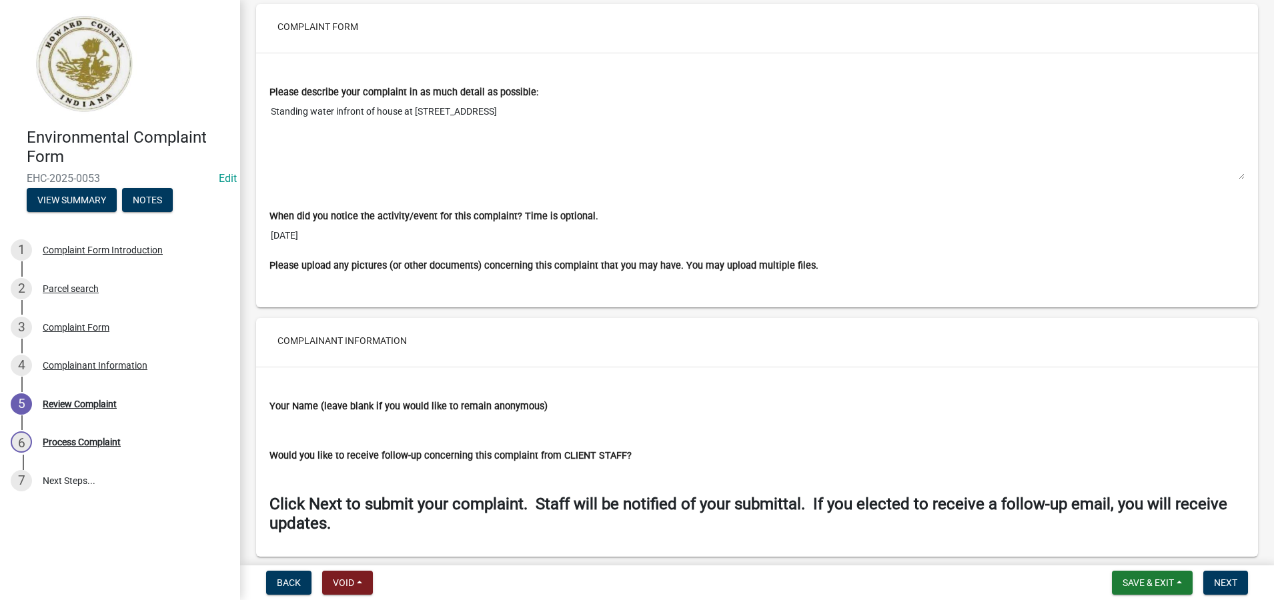
scroll to position [983, 0]
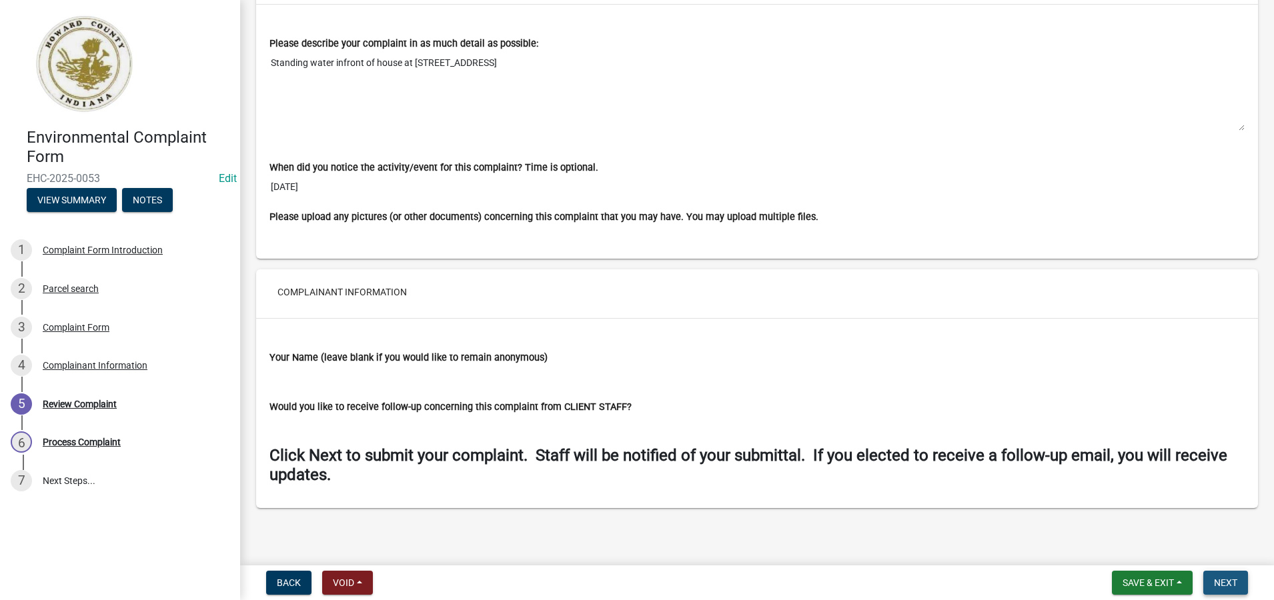
click at [1226, 582] on span "Next" at bounding box center [1225, 583] width 23 height 11
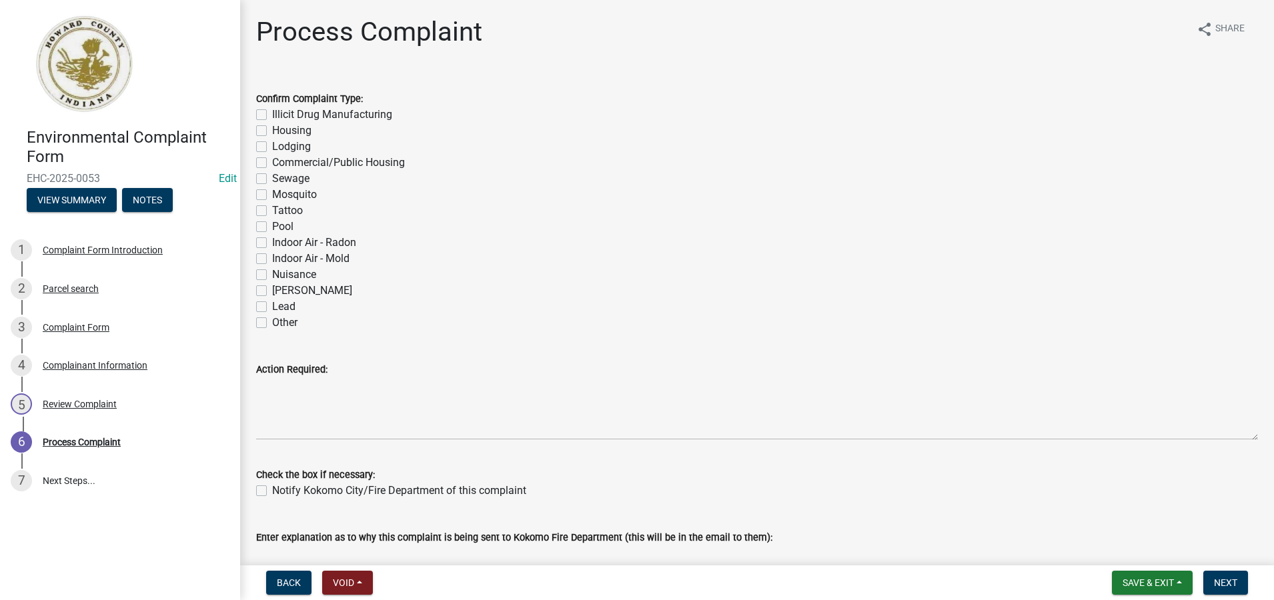
click at [272, 129] on label "Housing" at bounding box center [291, 131] width 39 height 16
click at [272, 129] on input "Housing" at bounding box center [276, 127] width 9 height 9
checkbox input "true"
checkbox input "false"
checkbox input "true"
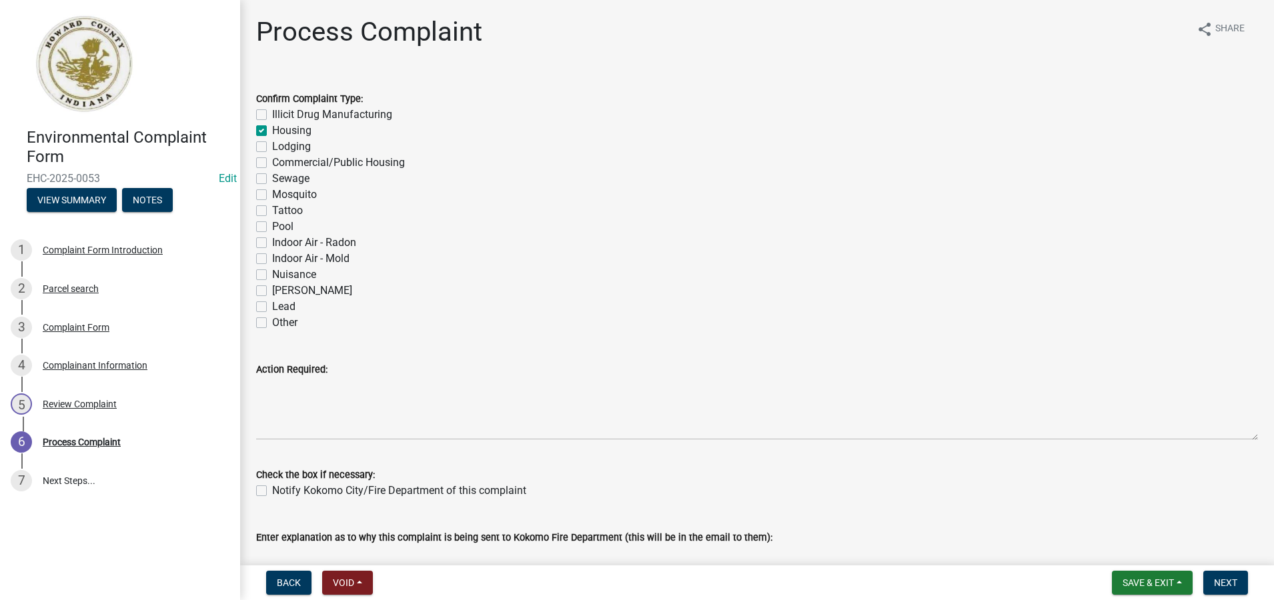
checkbox input "false"
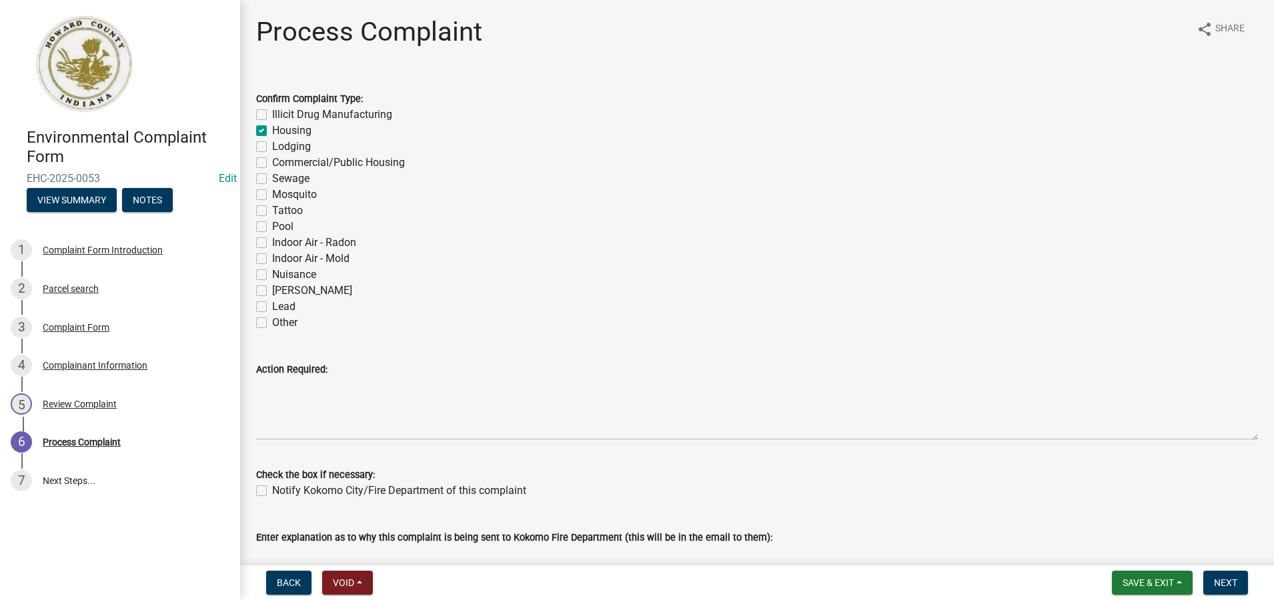
checkbox input "false"
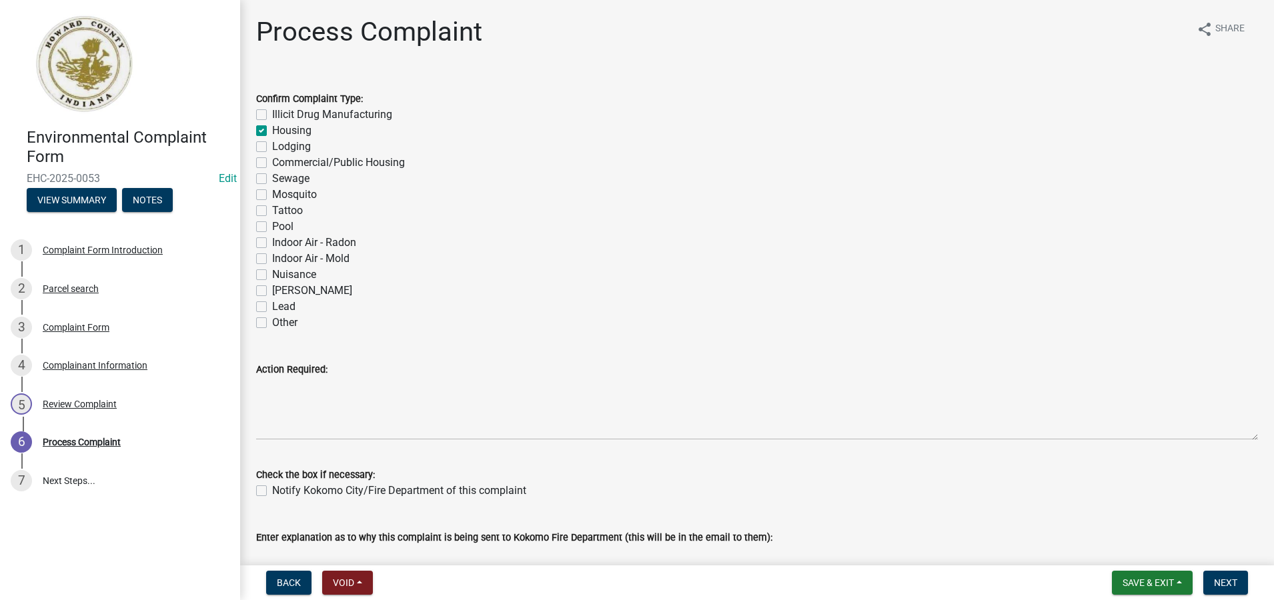
checkbox input "false"
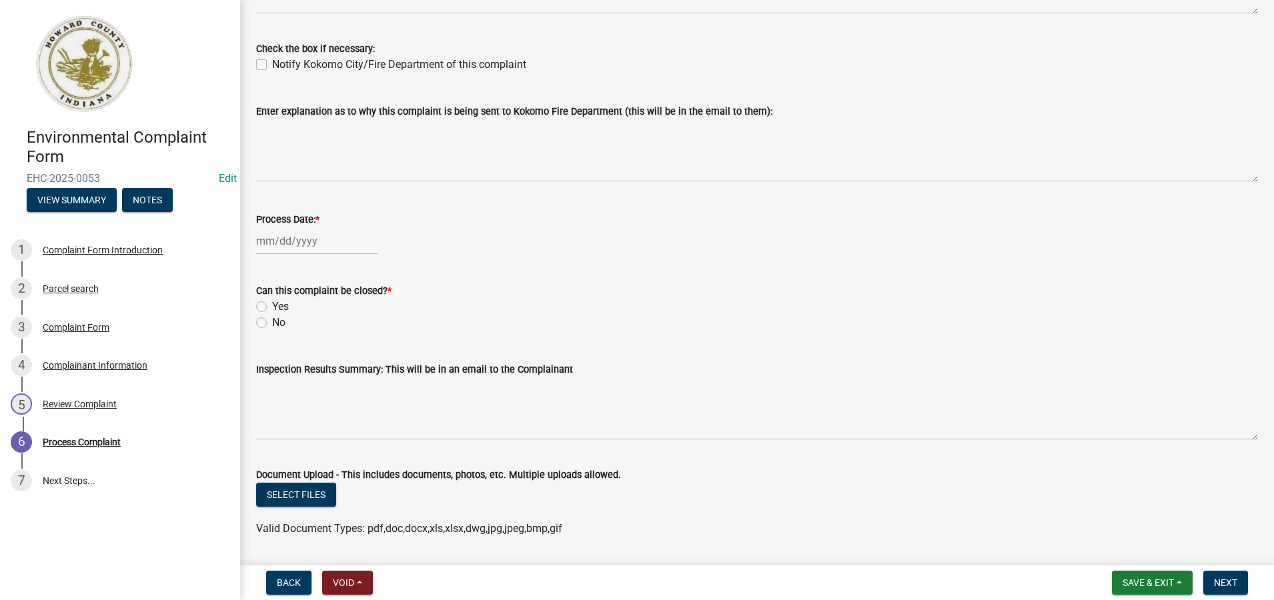
scroll to position [467, 0]
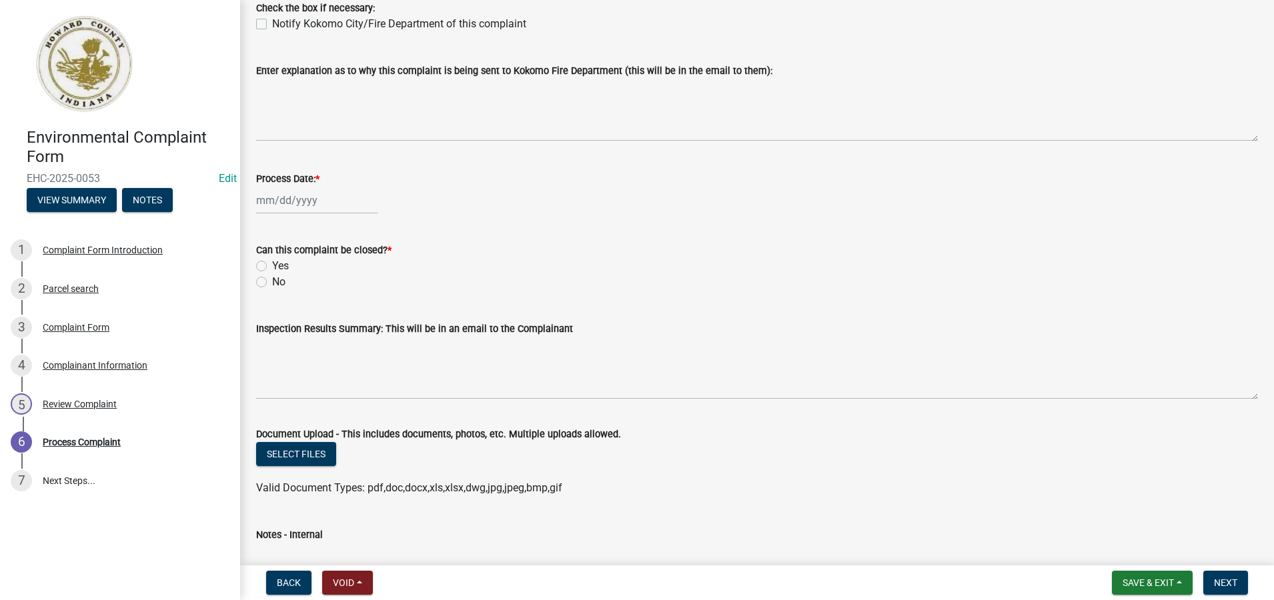
select select "9"
select select "2025"
click at [289, 204] on div "Jan Feb Mar Apr May Jun Jul Aug Sep Oct Nov Dec 1525 1526 1527 1528 1529 1530 1…" at bounding box center [317, 200] width 122 height 27
click at [273, 330] on div "22" at bounding box center [269, 335] width 21 height 21
type input "[DATE]"
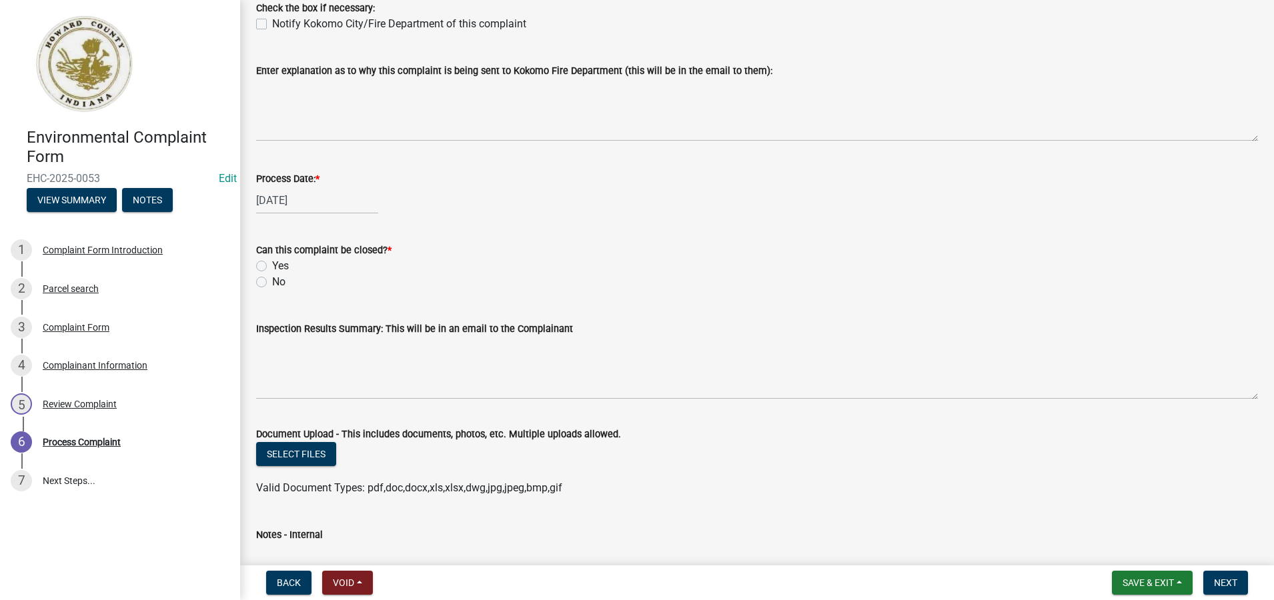
click at [272, 282] on label "No" at bounding box center [278, 282] width 13 height 16
click at [272, 282] on input "No" at bounding box center [276, 278] width 9 height 9
radio input "true"
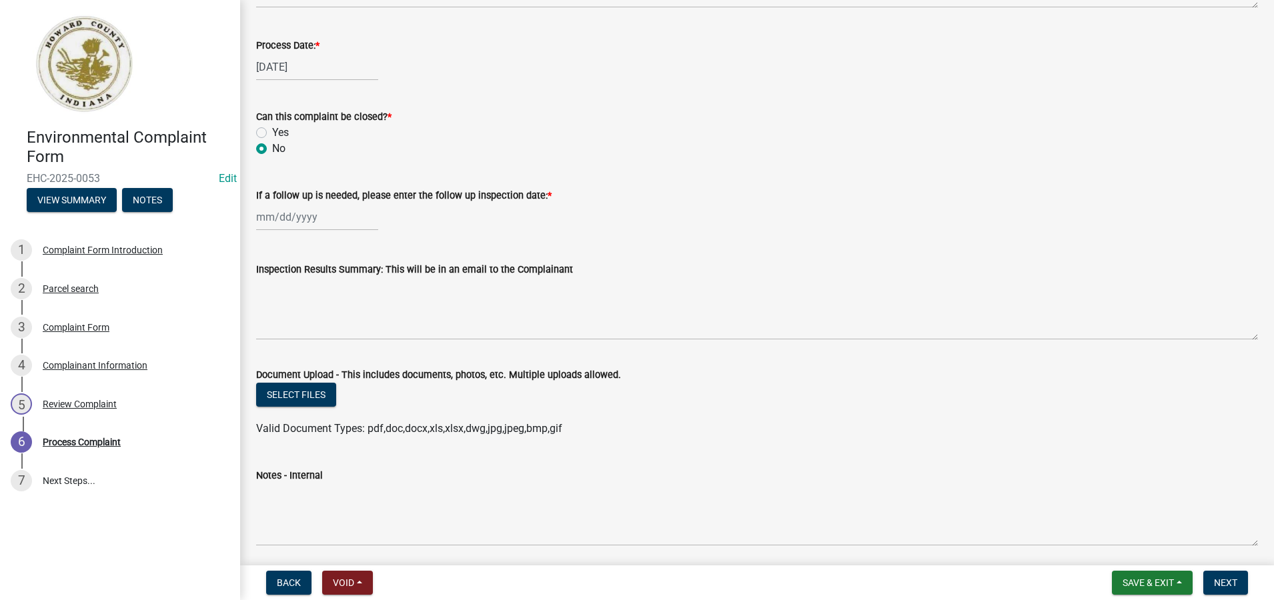
scroll to position [649, 0]
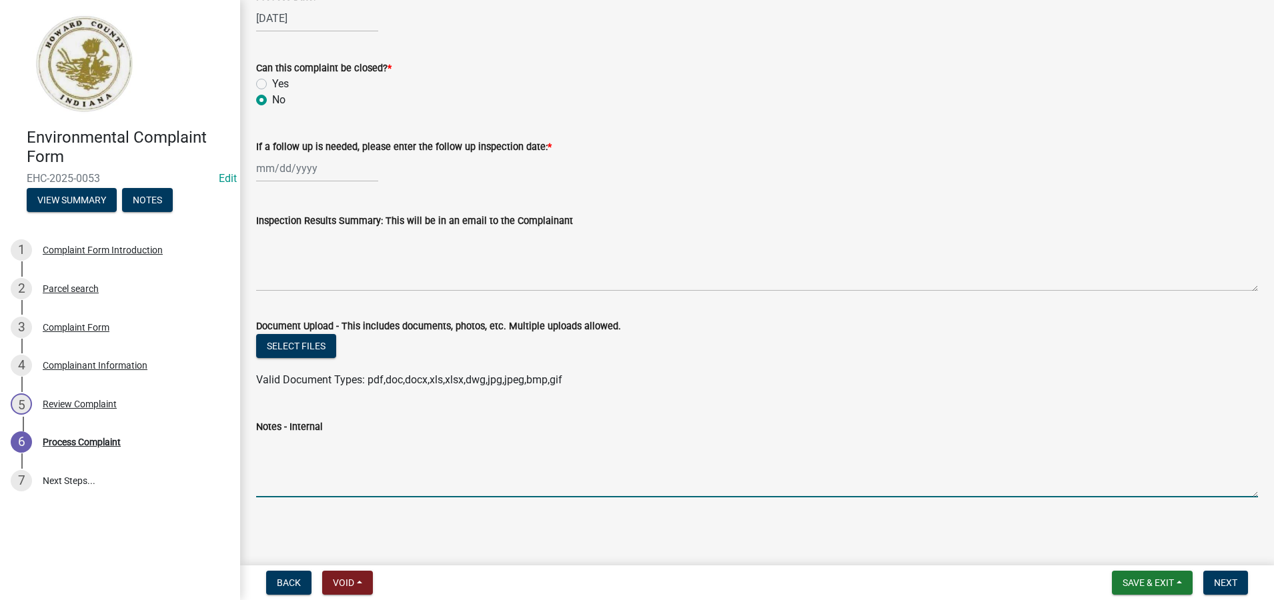
click at [275, 459] on textarea "Notes - Internal" at bounding box center [757, 466] width 1002 height 63
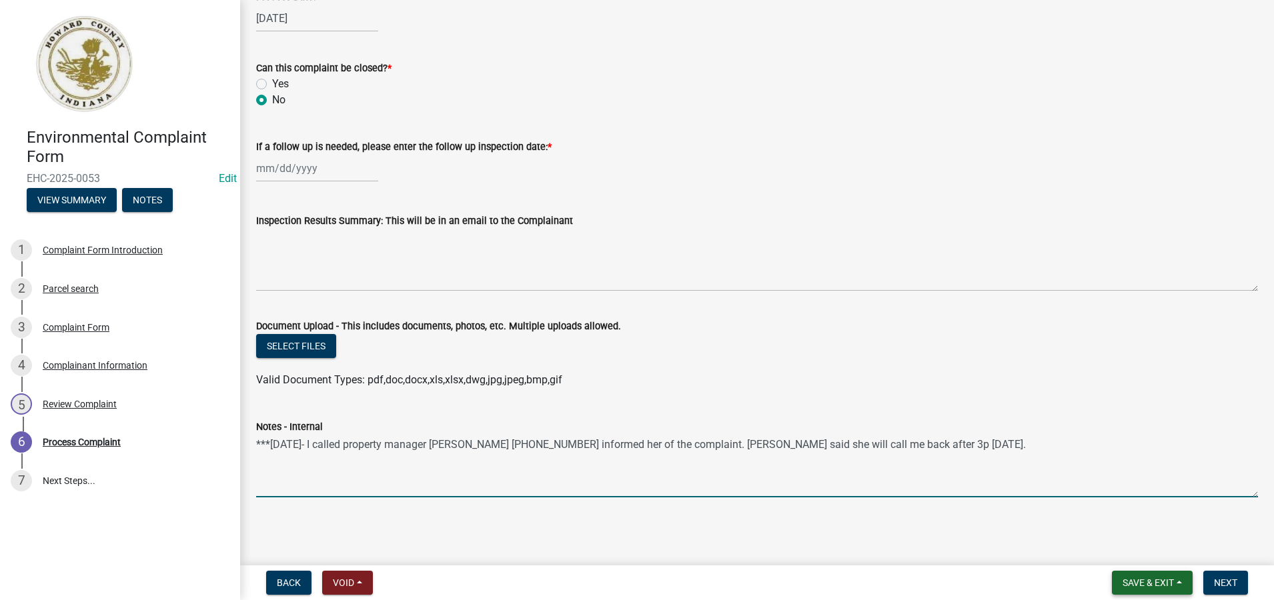
type textarea "***9/22/25- I called property manager Kylie 765-419-8077 informed her of the co…"
click at [1137, 584] on span "Save & Exit" at bounding box center [1148, 583] width 51 height 11
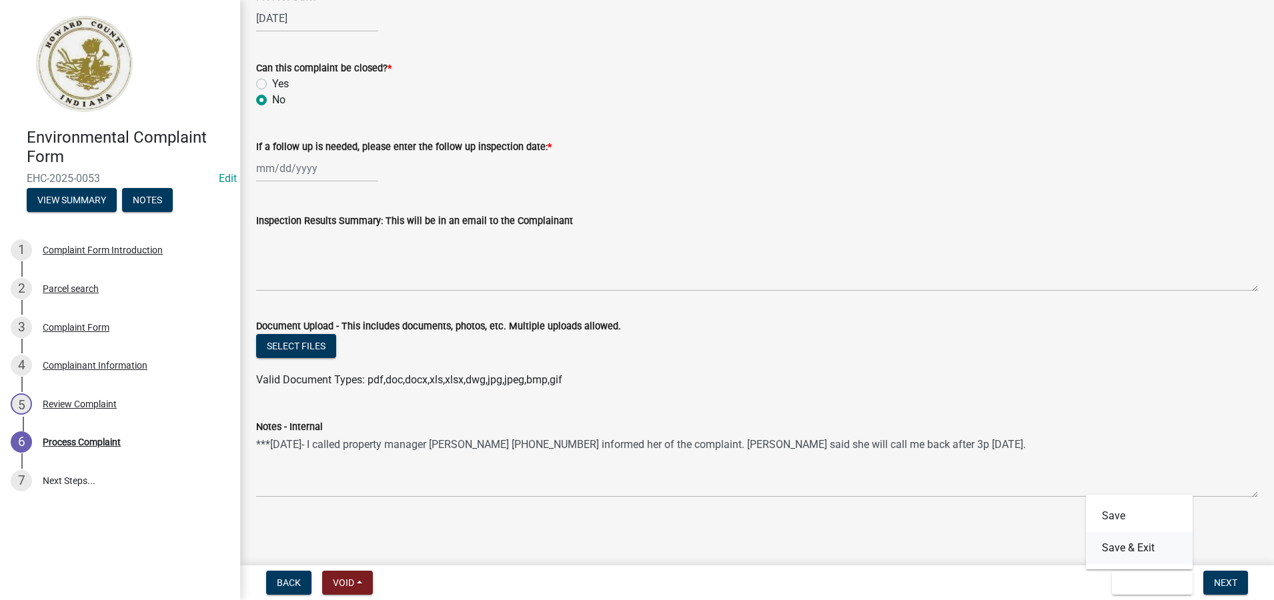
click at [1133, 551] on button "Save & Exit" at bounding box center [1139, 548] width 107 height 32
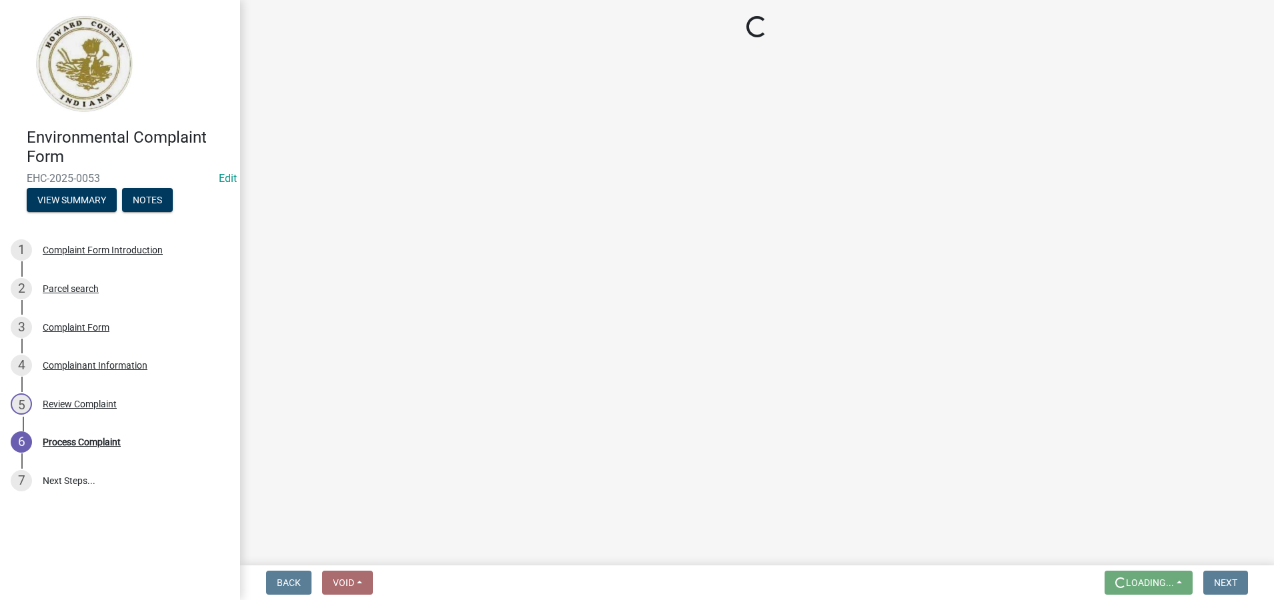
scroll to position [0, 0]
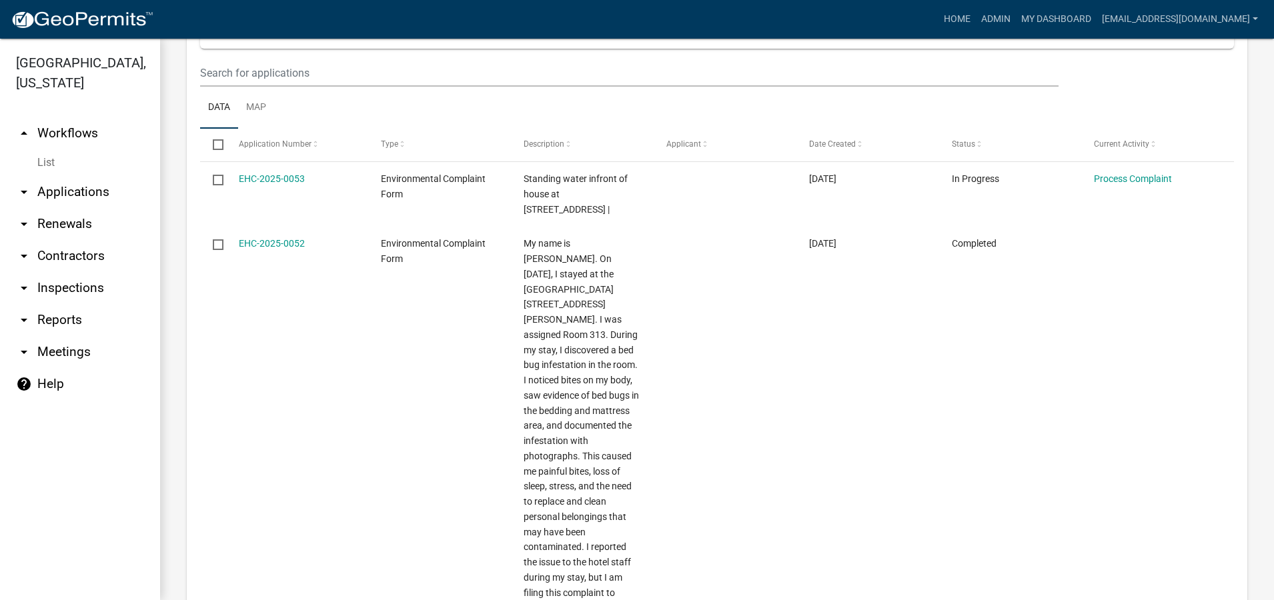
scroll to position [534, 0]
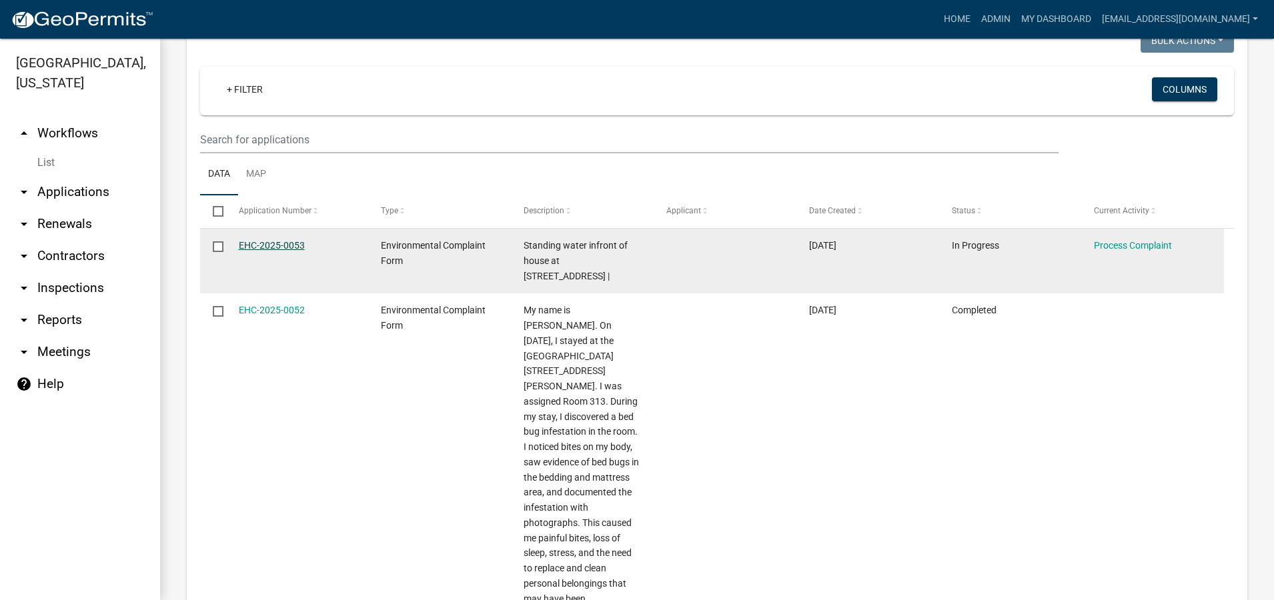
click at [283, 243] on link "EHC-2025-0053" at bounding box center [272, 245] width 66 height 11
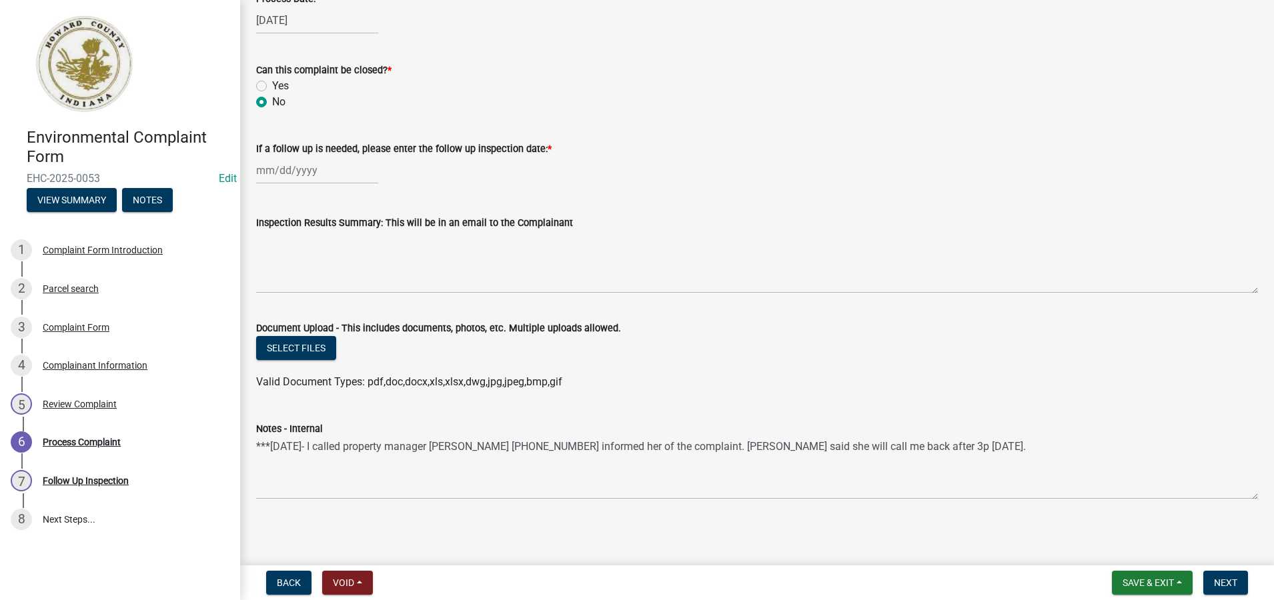
scroll to position [649, 0]
click at [1131, 583] on span "Save & Exit" at bounding box center [1148, 583] width 51 height 11
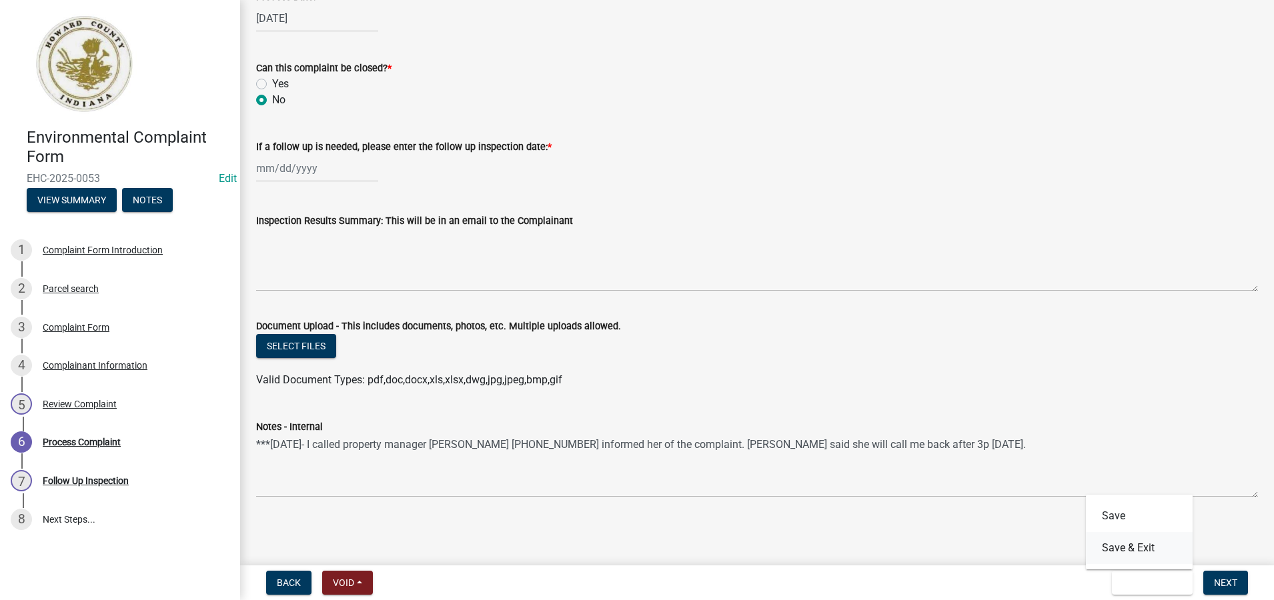
click at [1129, 552] on button "Save & Exit" at bounding box center [1139, 548] width 107 height 32
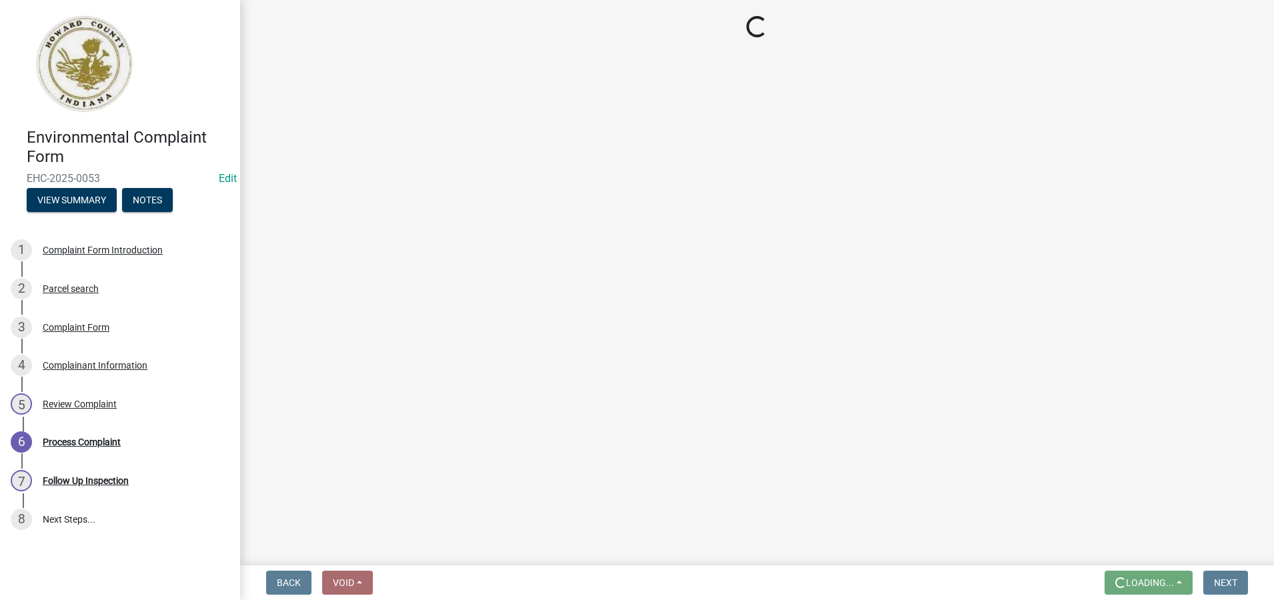
scroll to position [0, 0]
